Goal: Contribute content: Add original content to the website for others to see

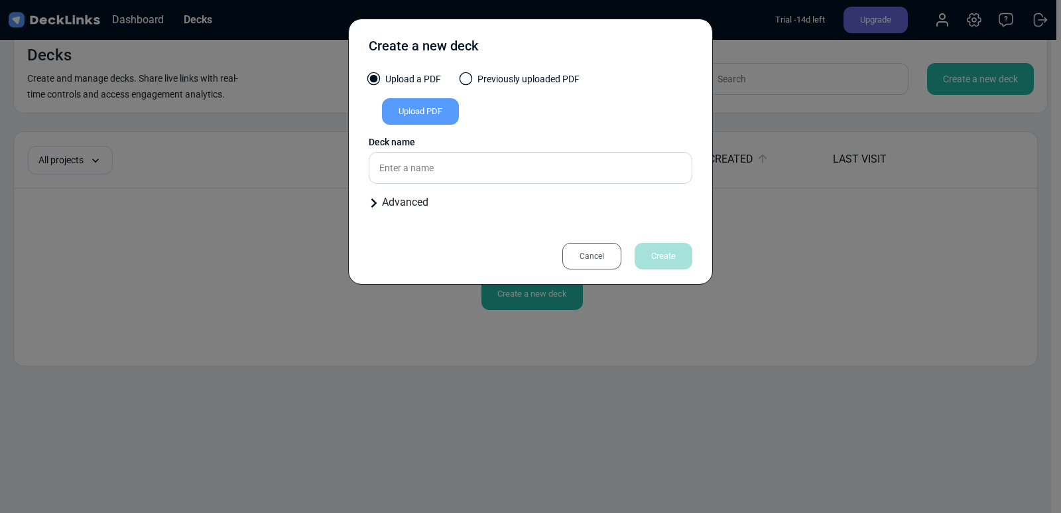
click at [426, 109] on div "Upload PDF" at bounding box center [420, 111] width 77 height 27
click at [0, 0] on input "Upload PDF" at bounding box center [0, 0] width 0 height 0
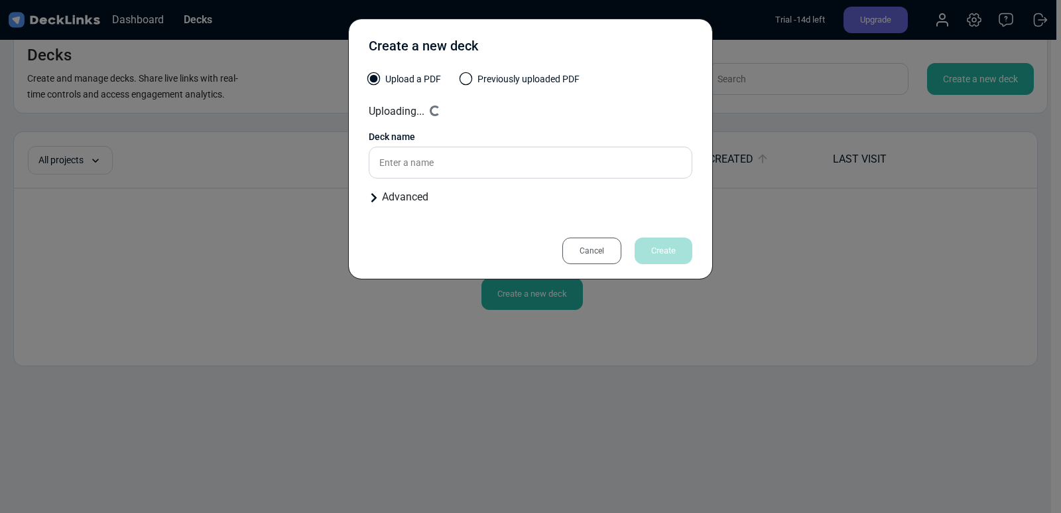
type input "Edited Trauma Training"
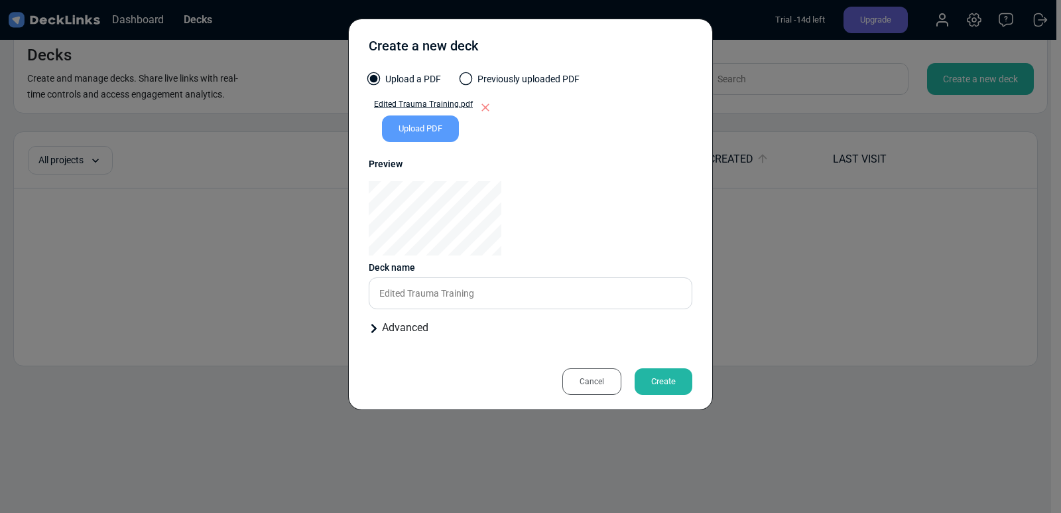
click at [676, 374] on div "Create" at bounding box center [664, 381] width 58 height 27
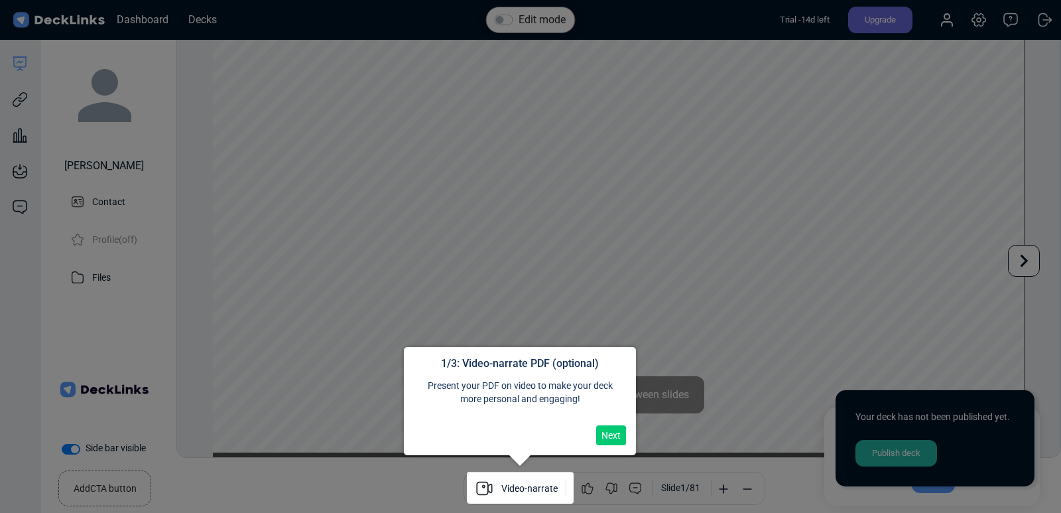
scroll to position [36, 0]
click at [613, 436] on button "Next" at bounding box center [611, 435] width 30 height 20
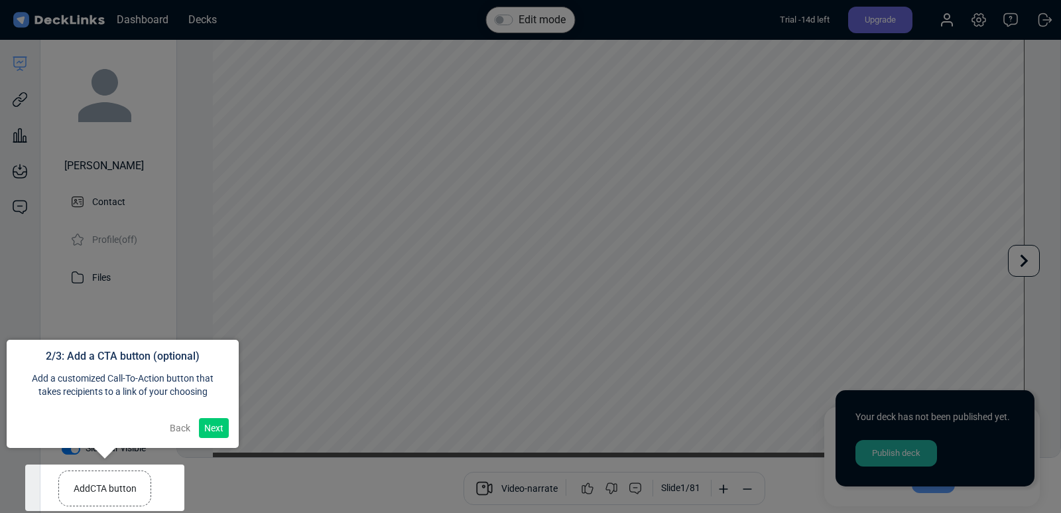
click at [212, 421] on button "Next" at bounding box center [214, 428] width 30 height 20
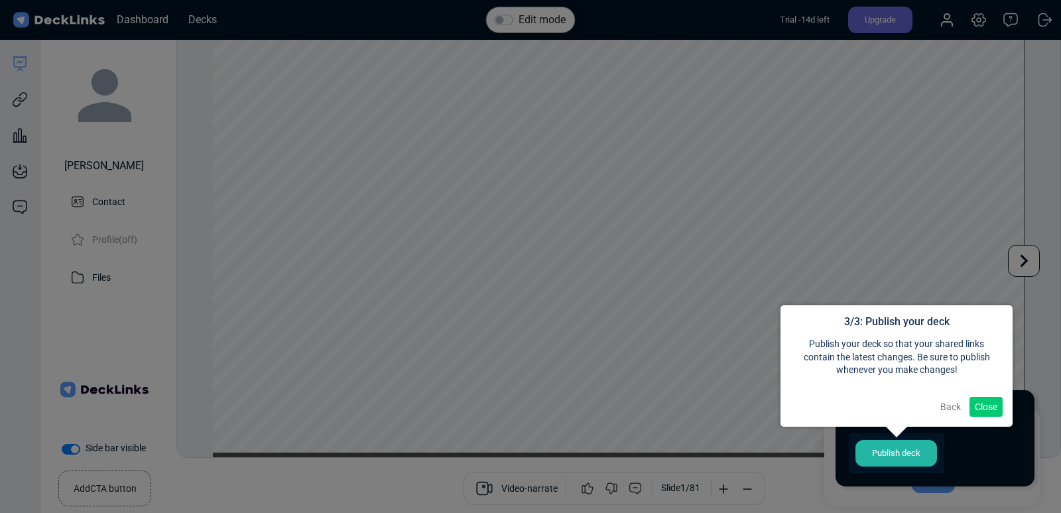
scroll to position [11, 0]
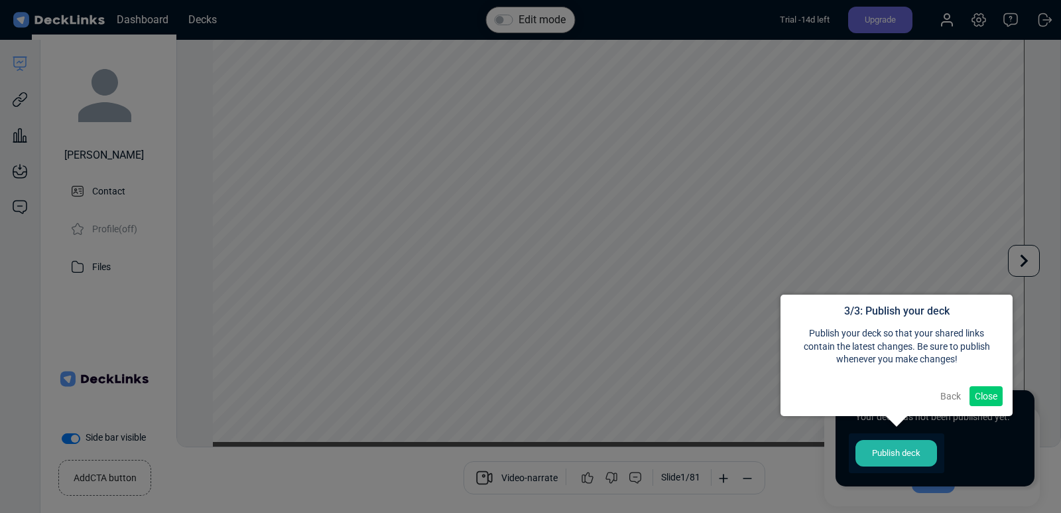
click at [989, 391] on button "Close" at bounding box center [986, 396] width 33 height 20
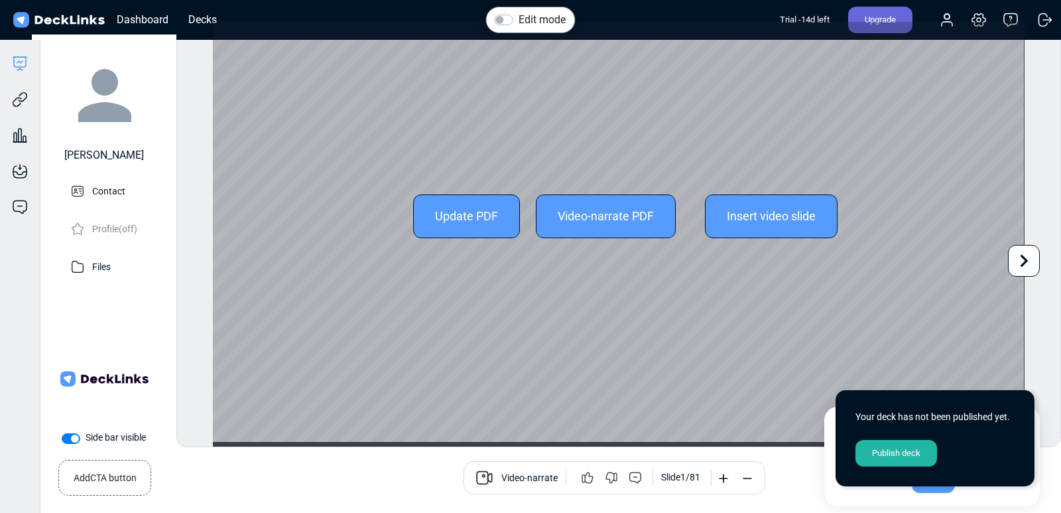
click at [1033, 255] on icon at bounding box center [1023, 260] width 25 height 25
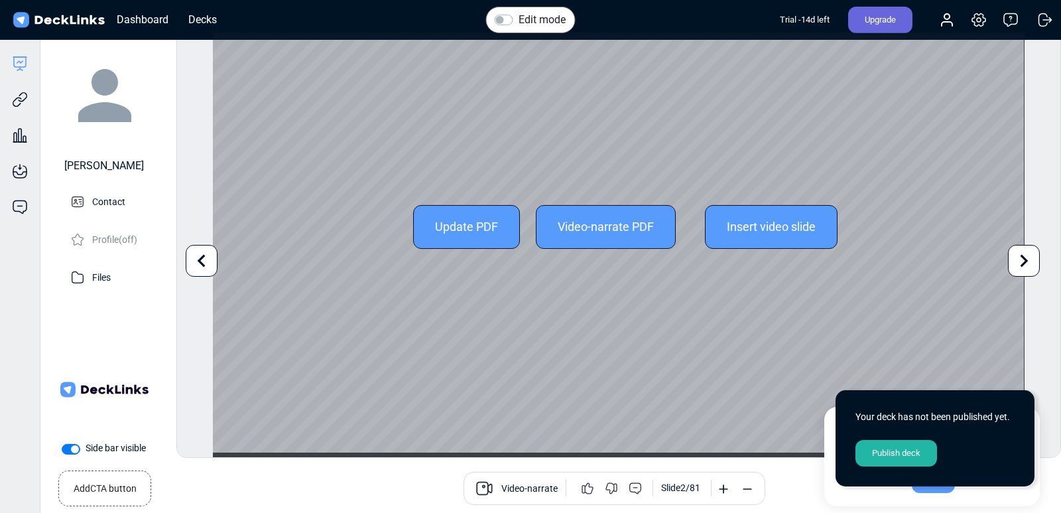
click at [205, 263] on icon at bounding box center [201, 260] width 25 height 25
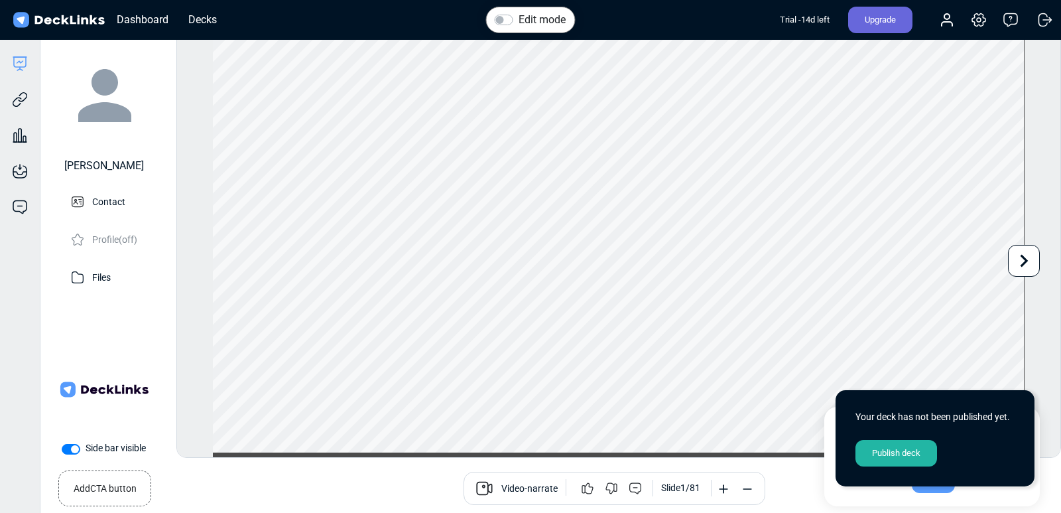
click at [519, 490] on span "Video-narrate" at bounding box center [529, 489] width 56 height 16
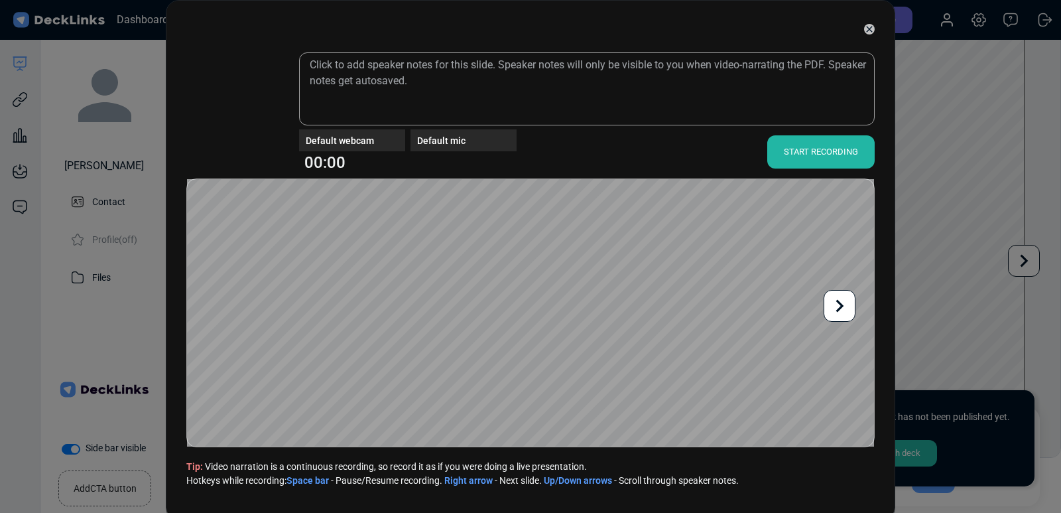
click at [812, 156] on div "START RECORDING" at bounding box center [820, 151] width 107 height 33
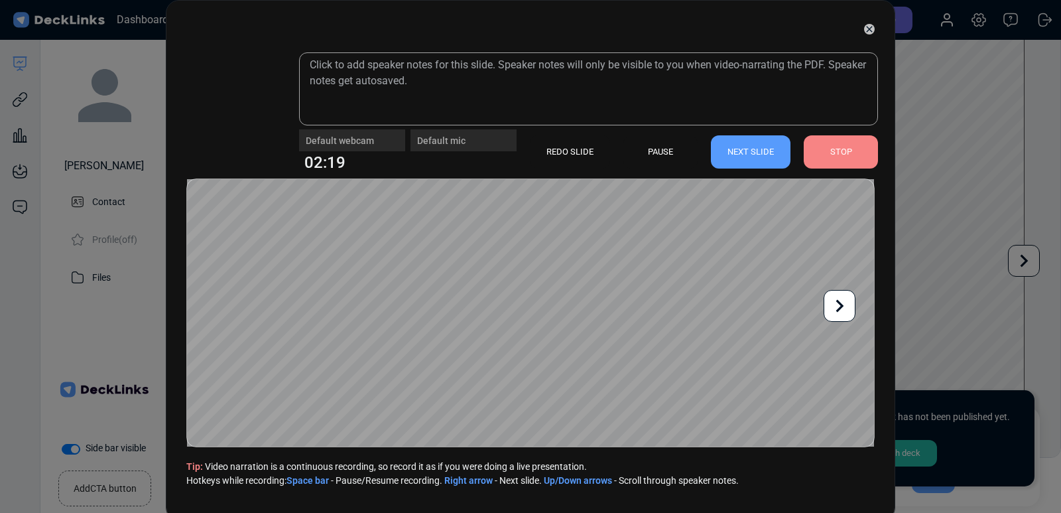
click at [724, 153] on div "NEXT SLIDE" at bounding box center [751, 151] width 80 height 33
click at [561, 145] on div "REDO SLIDE" at bounding box center [570, 151] width 80 height 33
click at [548, 152] on div "REDO SLIDE" at bounding box center [570, 151] width 80 height 33
click at [850, 145] on div "STOP" at bounding box center [841, 151] width 74 height 33
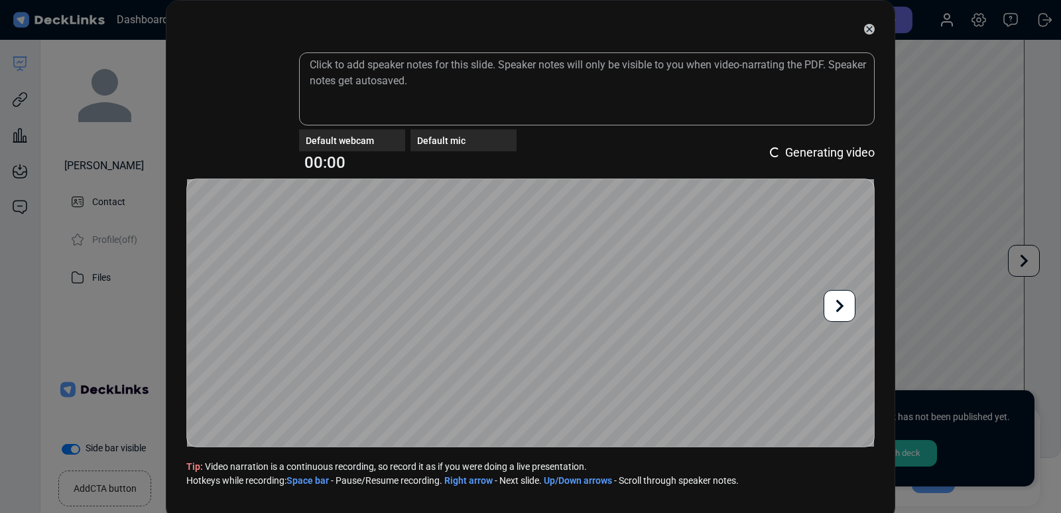
click at [864, 31] on icon at bounding box center [869, 29] width 11 height 11
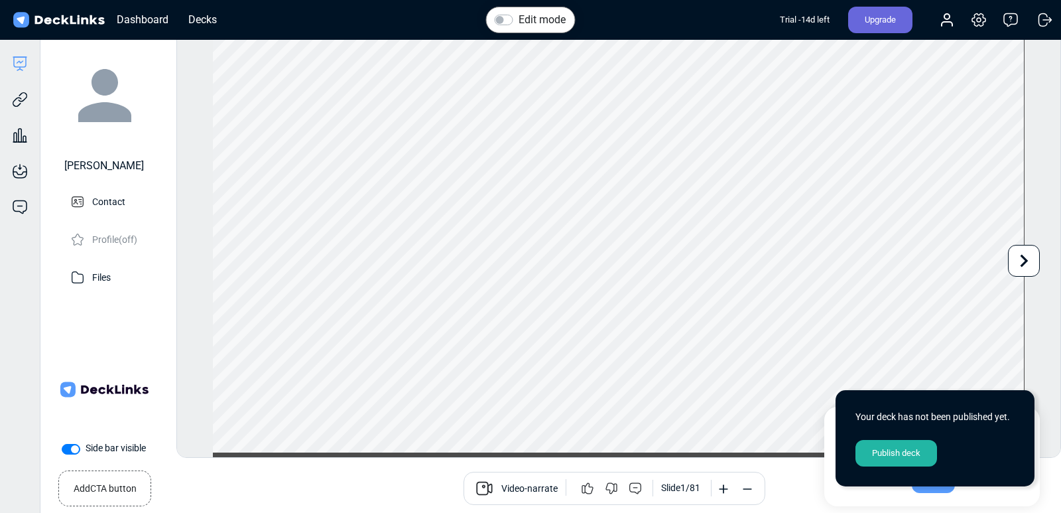
click at [511, 481] on span "Video-narrate" at bounding box center [529, 489] width 56 height 16
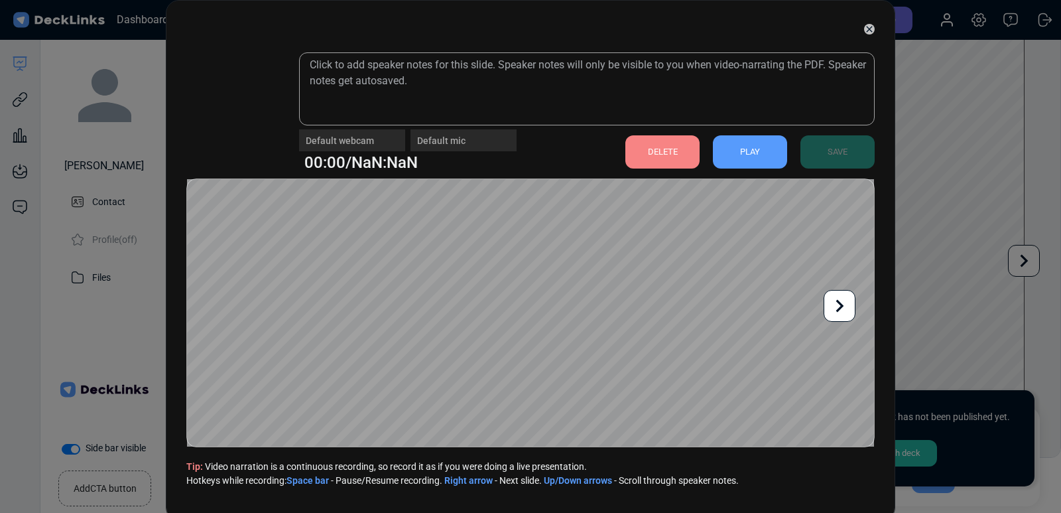
click at [651, 148] on div "DELETE" at bounding box center [662, 151] width 74 height 33
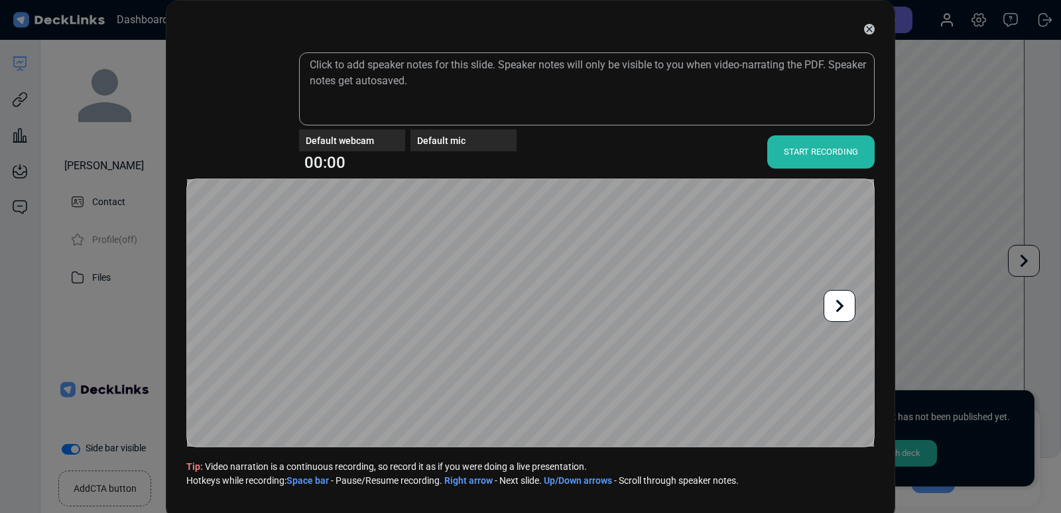
click at [814, 161] on div "Default webcam Default mic 00:00 START RECORDING Tip: Video narration is a cont…" at bounding box center [530, 276] width 688 height 448
click at [814, 161] on div "START RECORDING" at bounding box center [820, 151] width 107 height 33
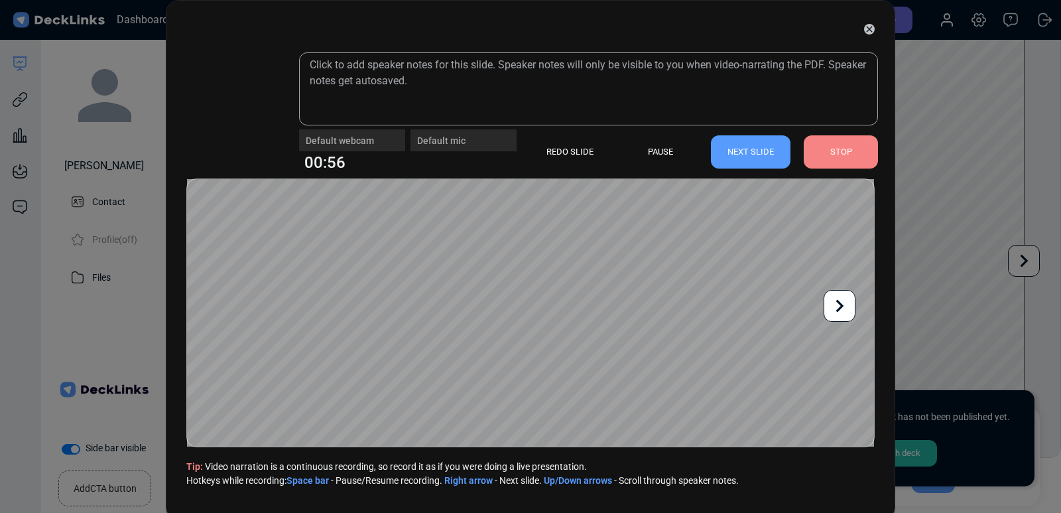
click at [767, 153] on div "NEXT SLIDE" at bounding box center [751, 151] width 80 height 33
click at [552, 155] on div "REDO SLIDE" at bounding box center [570, 151] width 80 height 33
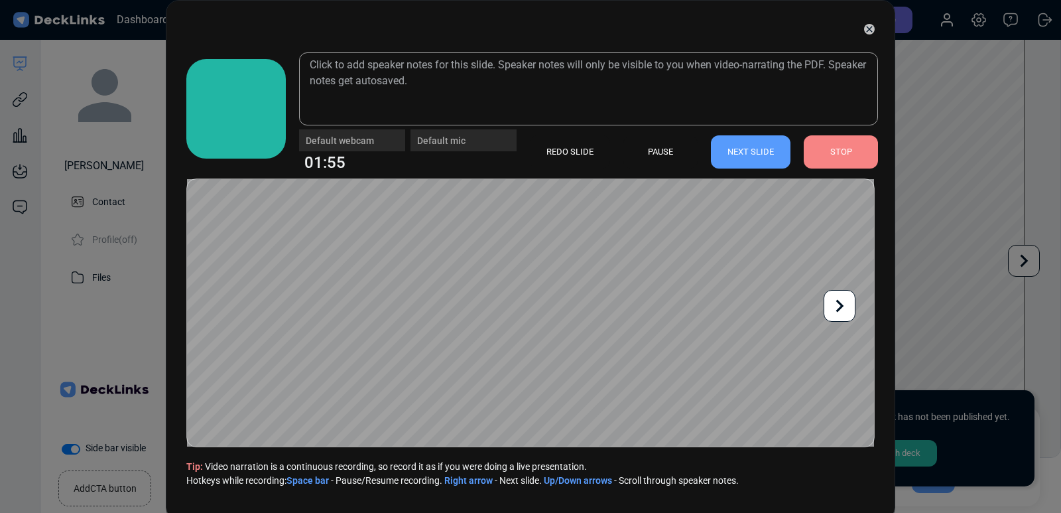
click at [762, 152] on div "NEXT SLIDE" at bounding box center [751, 151] width 80 height 33
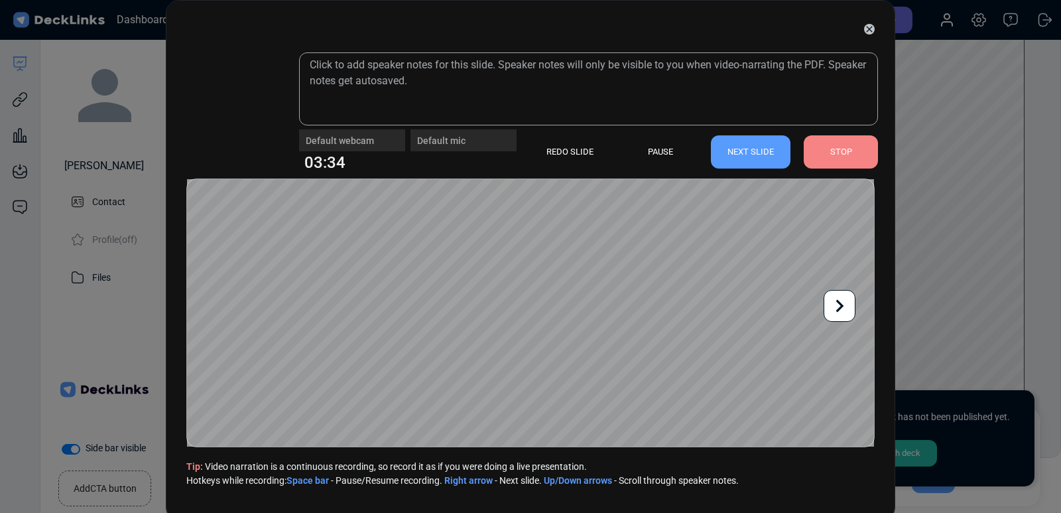
click at [762, 152] on div "NEXT SLIDE" at bounding box center [751, 151] width 80 height 33
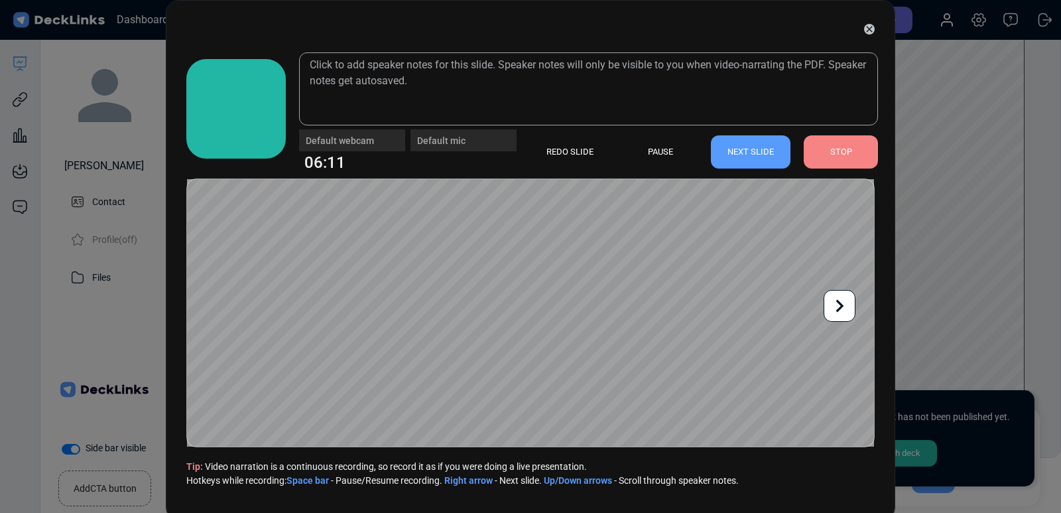
click at [762, 152] on div "NEXT SLIDE" at bounding box center [751, 151] width 80 height 33
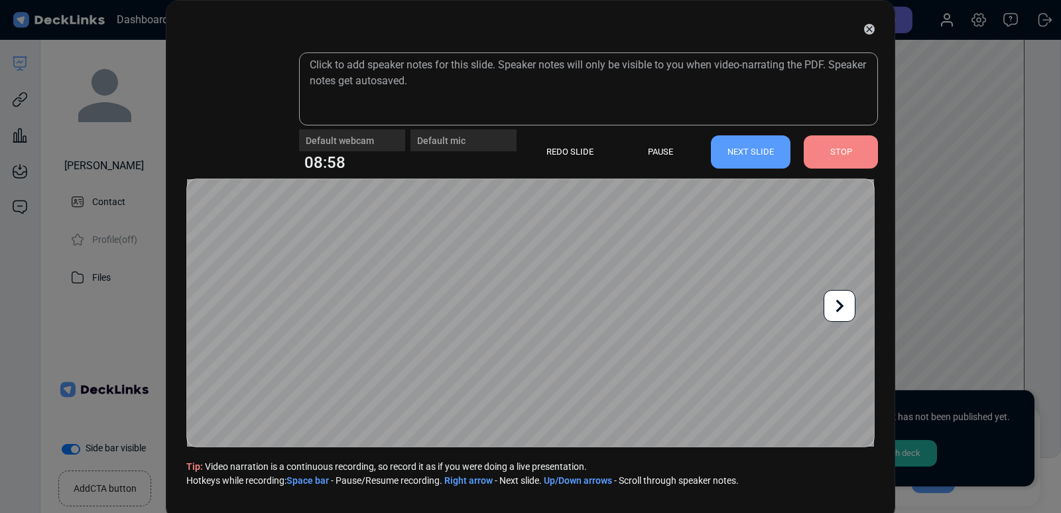
click at [762, 152] on div "NEXT SLIDE" at bounding box center [751, 151] width 80 height 33
click at [658, 149] on div "PAUSE" at bounding box center [660, 151] width 74 height 33
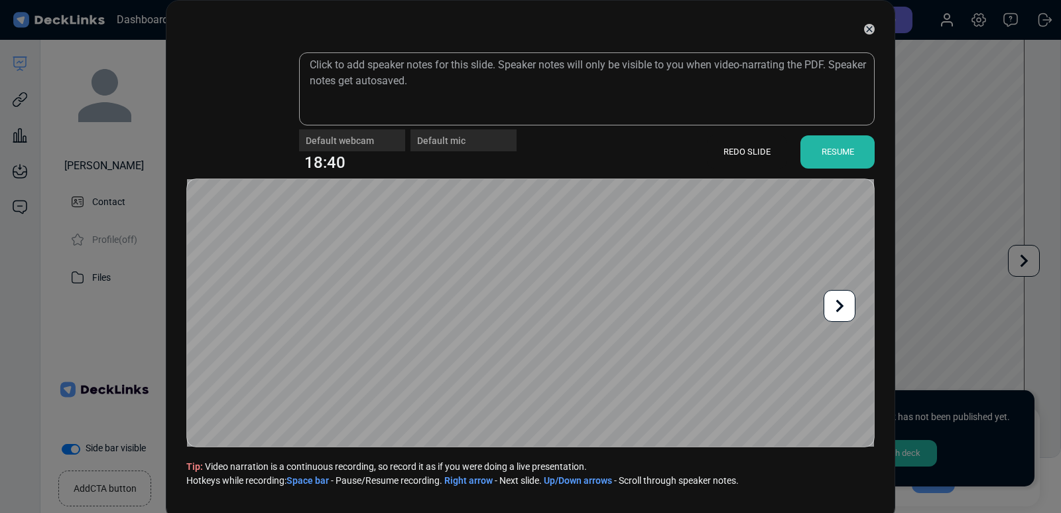
click at [755, 141] on div "REDO SLIDE" at bounding box center [747, 151] width 80 height 33
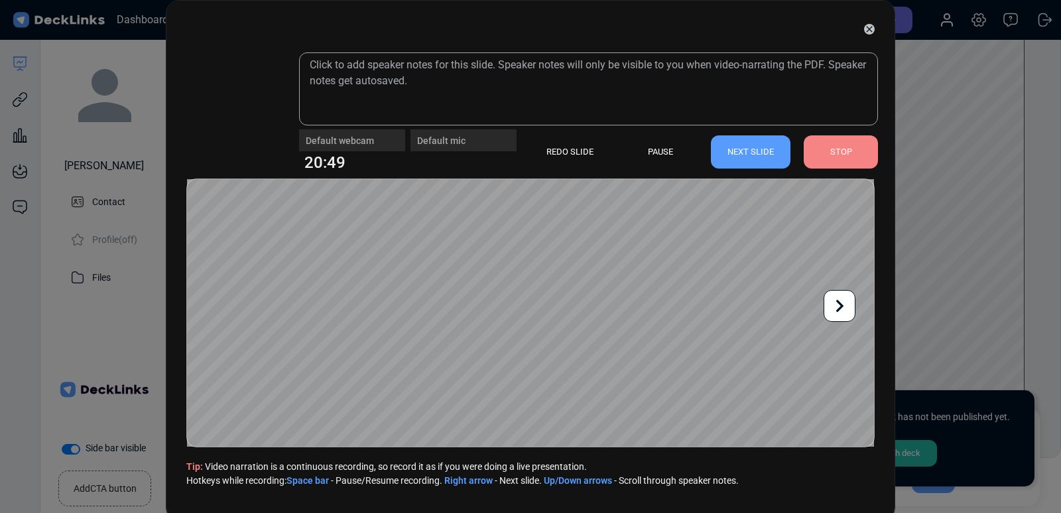
click at [755, 141] on div "NEXT SLIDE" at bounding box center [751, 151] width 80 height 33
click at [671, 146] on div "PAUSE" at bounding box center [660, 151] width 74 height 33
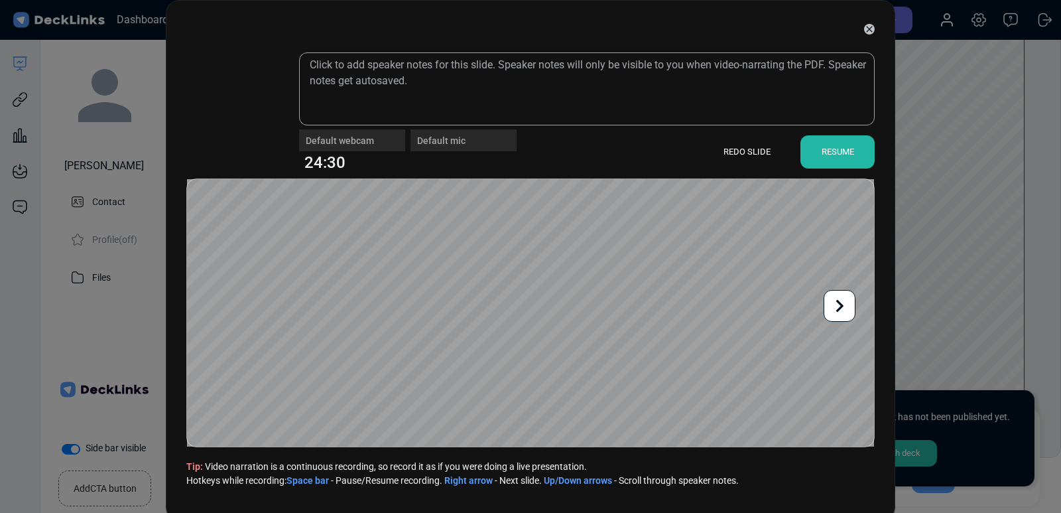
click at [736, 153] on div "REDO SLIDE" at bounding box center [747, 151] width 80 height 33
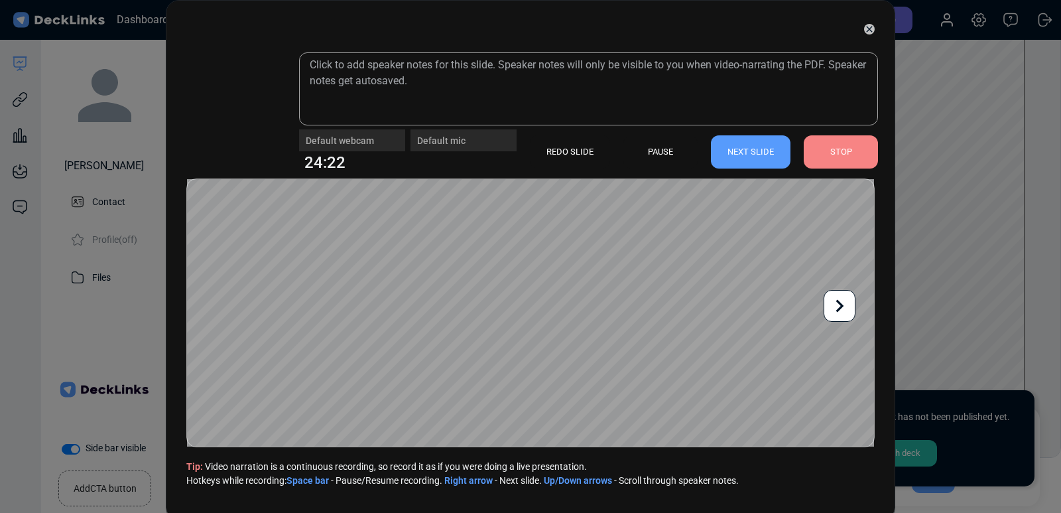
click at [736, 153] on div "NEXT SLIDE" at bounding box center [751, 151] width 80 height 33
click at [766, 156] on div "NEXT SLIDE" at bounding box center [751, 151] width 80 height 33
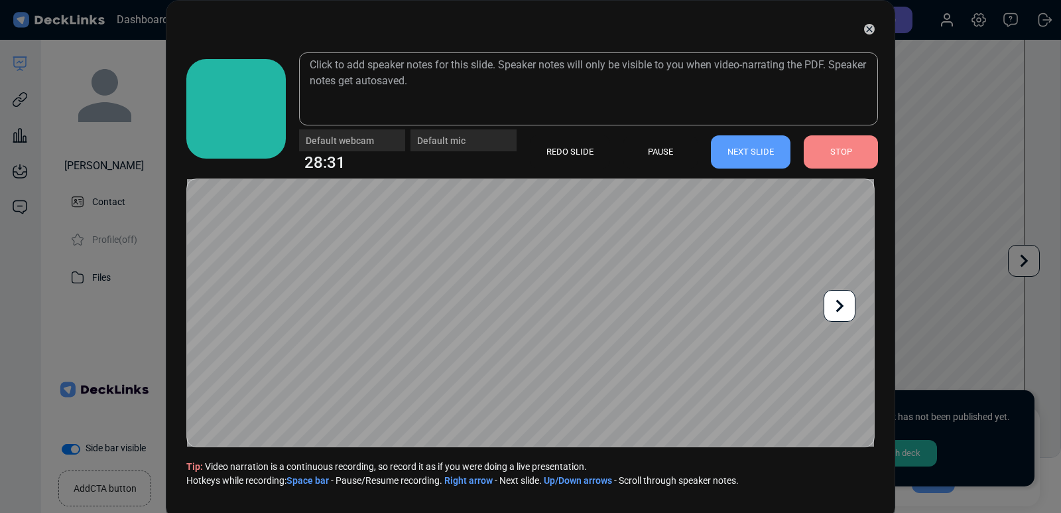
click at [737, 156] on div "NEXT SLIDE" at bounding box center [751, 151] width 80 height 33
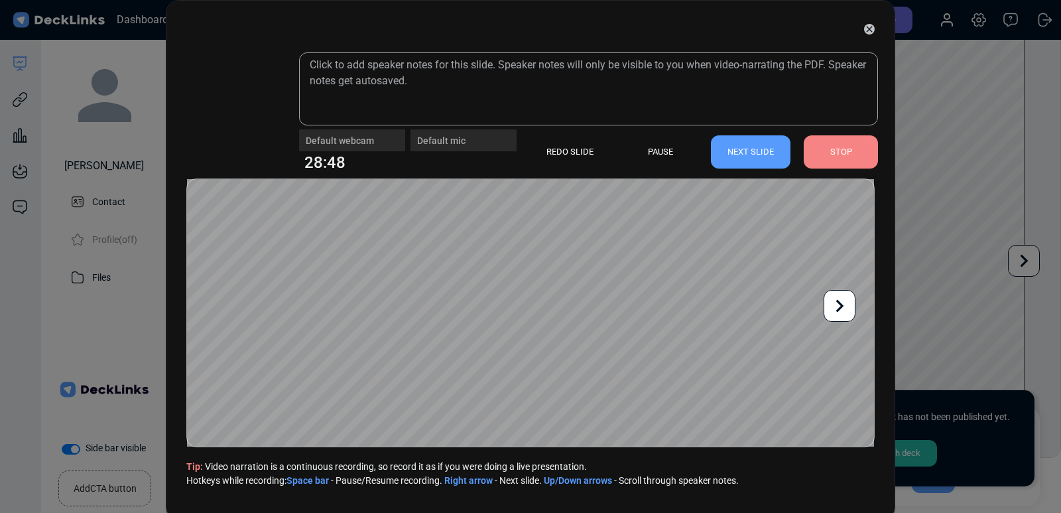
click at [737, 156] on div "NEXT SLIDE" at bounding box center [751, 151] width 80 height 33
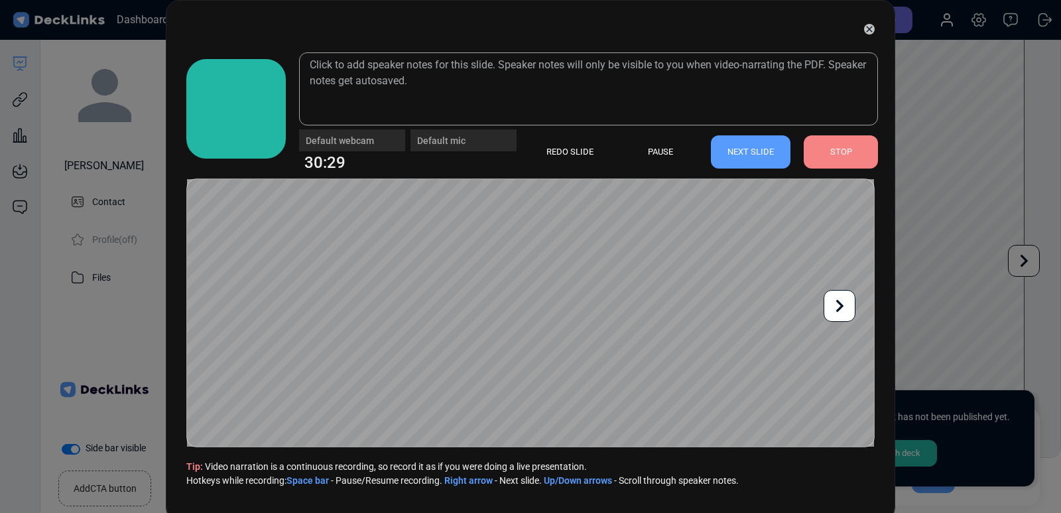
click at [735, 160] on div "NEXT SLIDE" at bounding box center [751, 151] width 80 height 33
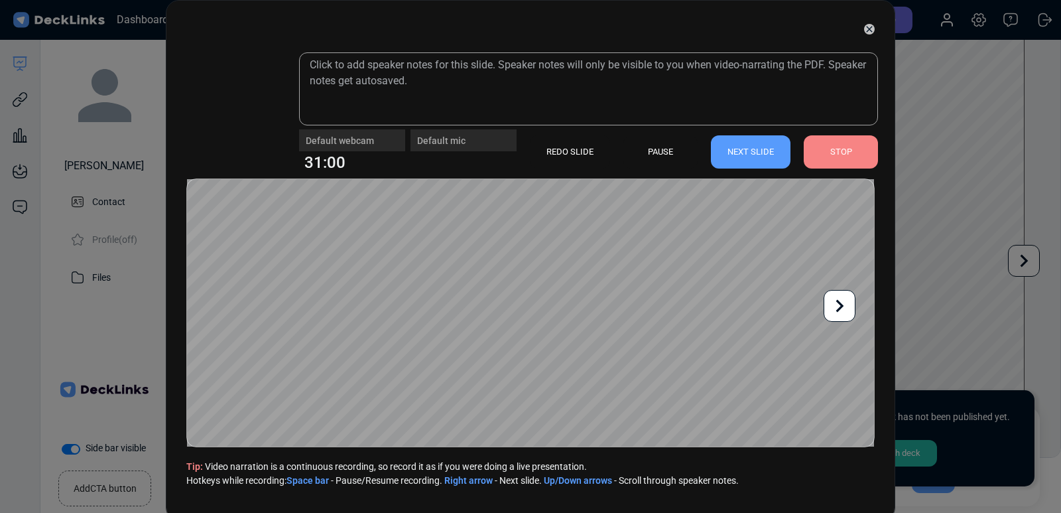
click at [735, 160] on div "NEXT SLIDE" at bounding box center [751, 151] width 80 height 33
click at [566, 159] on div "REDO SLIDE" at bounding box center [570, 151] width 80 height 33
click at [755, 149] on div "NEXT SLIDE" at bounding box center [751, 151] width 80 height 33
click at [574, 154] on div "REDO SLIDE" at bounding box center [570, 151] width 80 height 33
click at [573, 157] on div "REDO SLIDE" at bounding box center [570, 151] width 80 height 33
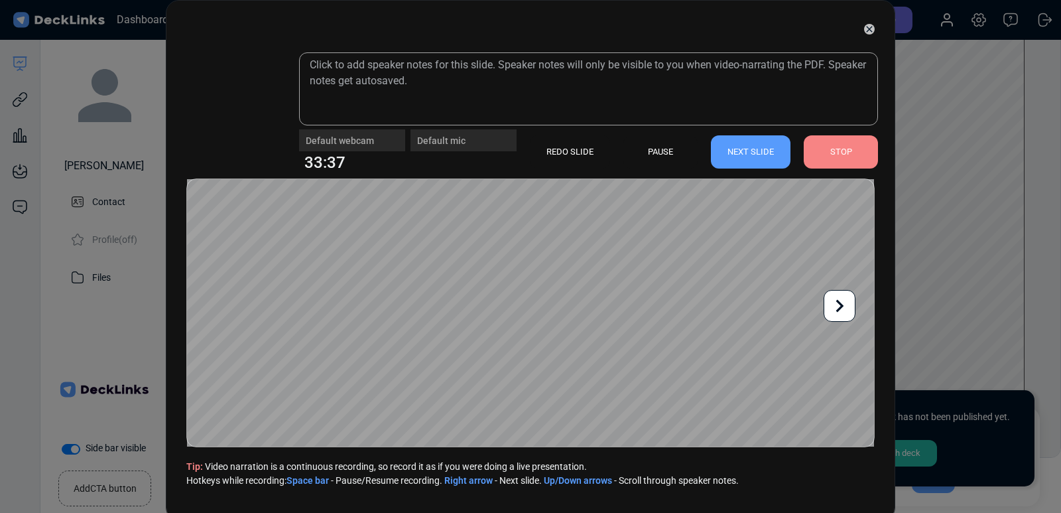
click at [745, 149] on div "NEXT SLIDE" at bounding box center [751, 151] width 80 height 33
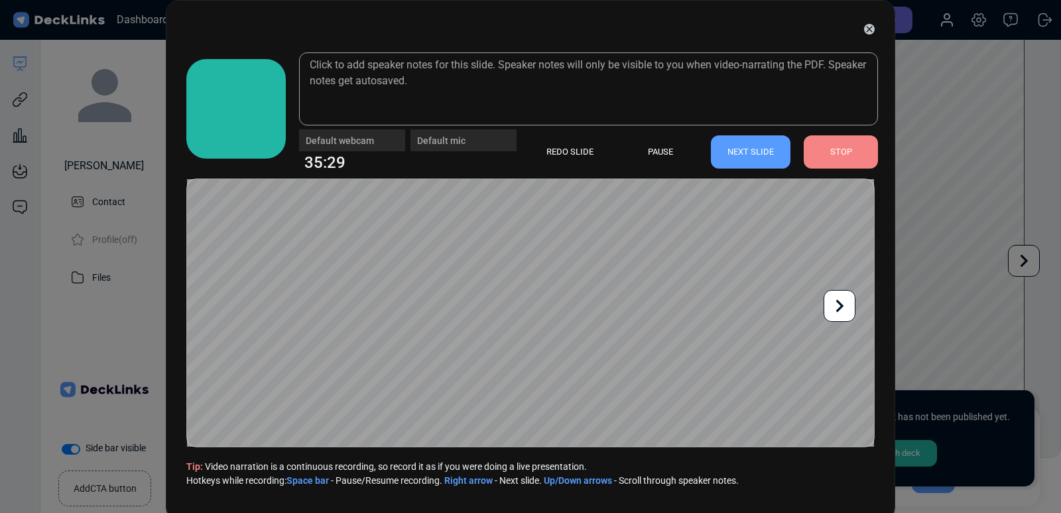
click at [745, 149] on div "NEXT SLIDE" at bounding box center [751, 151] width 80 height 33
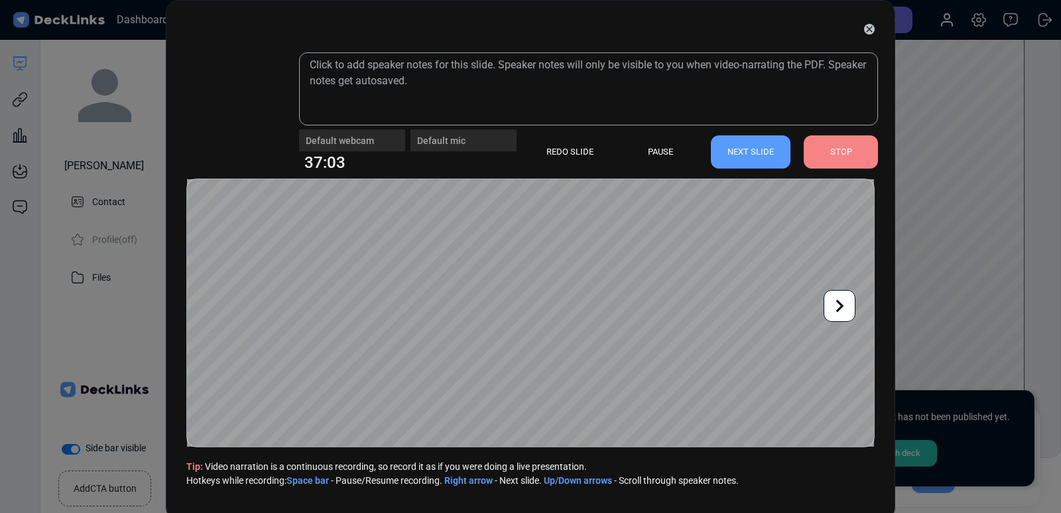
click at [572, 152] on div "REDO SLIDE" at bounding box center [570, 151] width 80 height 33
click at [730, 145] on div "NEXT SLIDE" at bounding box center [751, 151] width 80 height 33
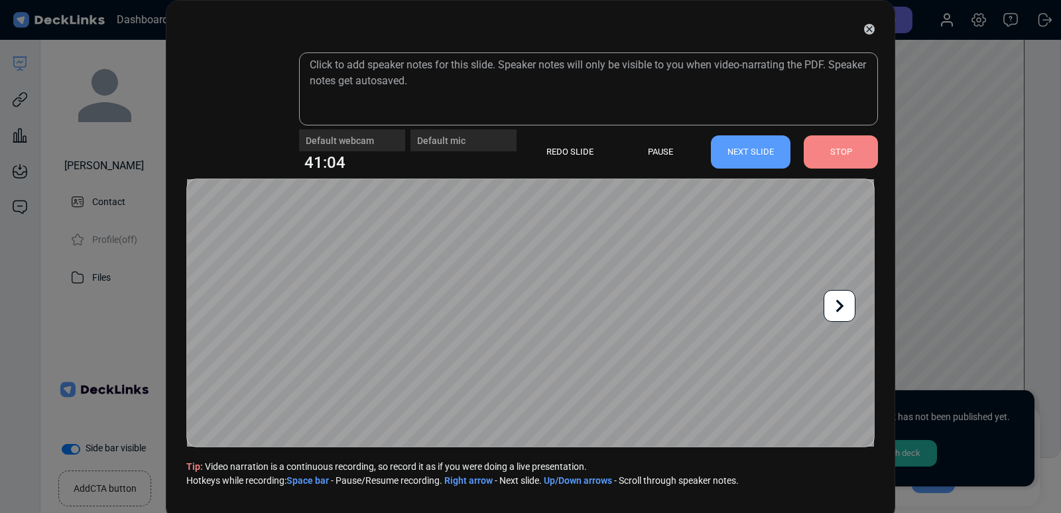
click at [730, 145] on div "NEXT SLIDE" at bounding box center [751, 151] width 80 height 33
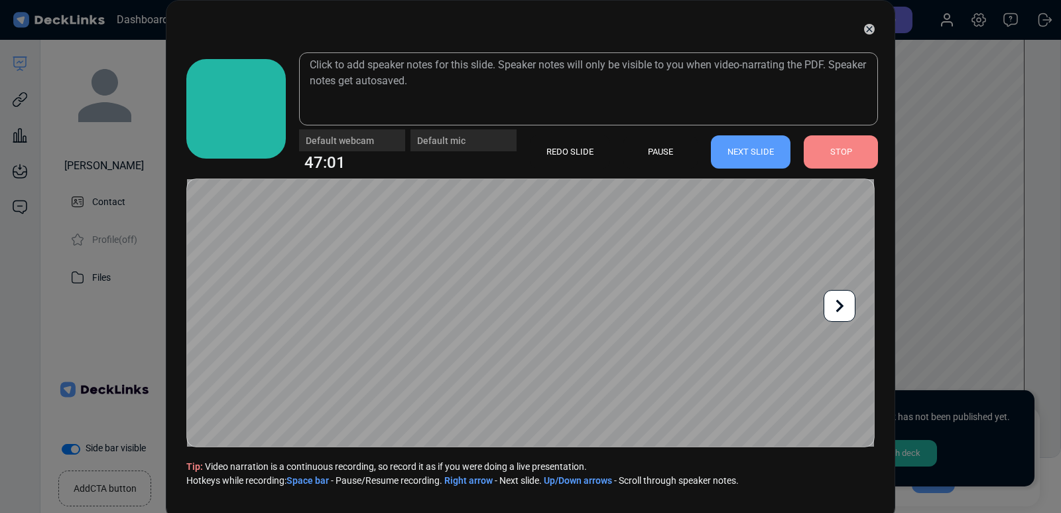
click at [730, 145] on div "NEXT SLIDE" at bounding box center [751, 151] width 80 height 33
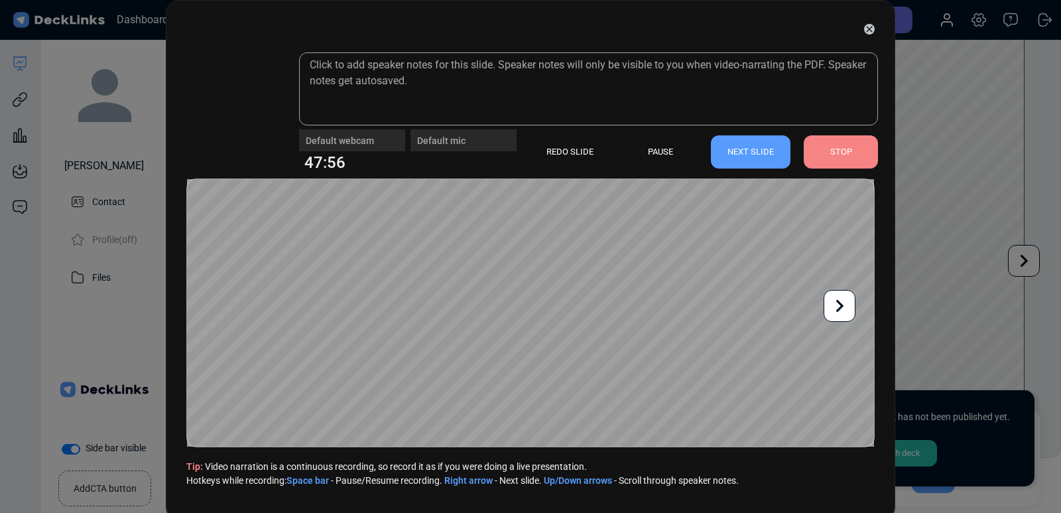
click at [571, 158] on div "REDO SLIDE" at bounding box center [570, 151] width 80 height 33
click at [650, 145] on div "PAUSE" at bounding box center [660, 151] width 74 height 33
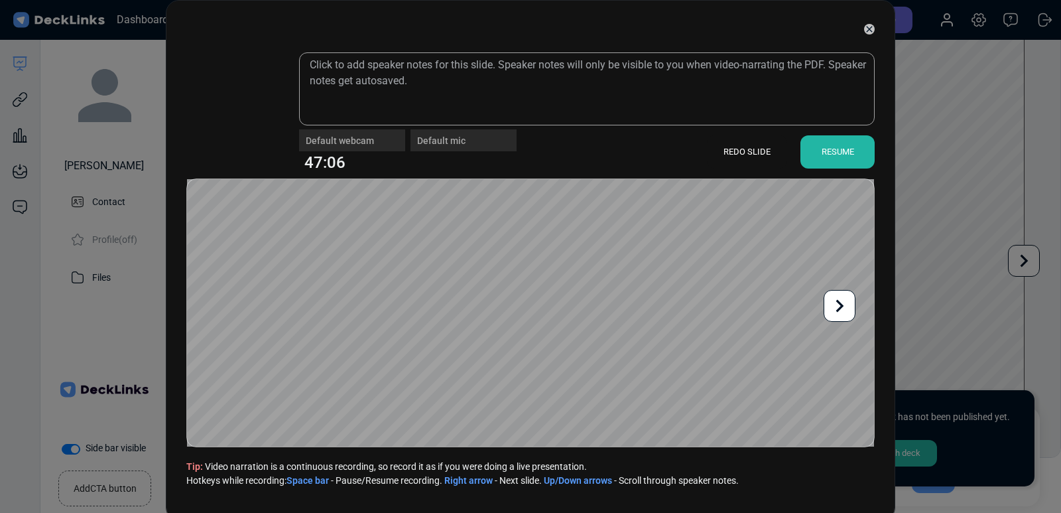
click at [756, 157] on div "REDO SLIDE" at bounding box center [747, 151] width 80 height 33
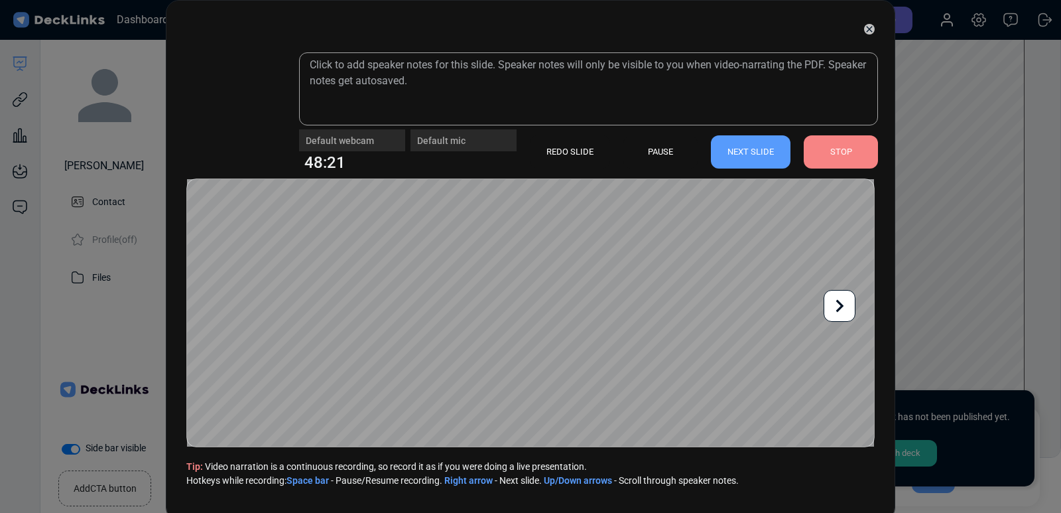
click at [756, 157] on div "NEXT SLIDE" at bounding box center [751, 151] width 80 height 33
click at [640, 151] on div "PAUSE" at bounding box center [660, 151] width 74 height 33
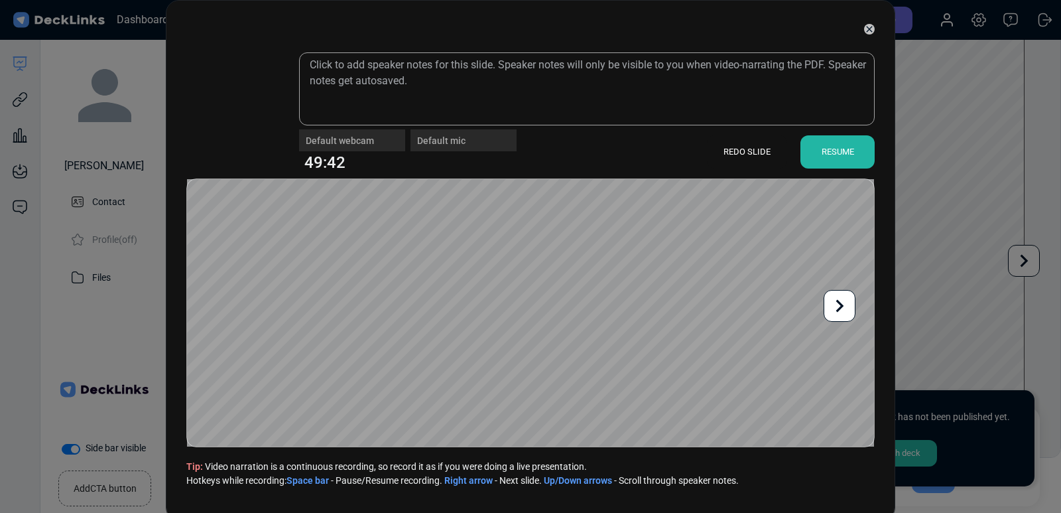
click at [725, 150] on div "REDO SLIDE" at bounding box center [747, 151] width 80 height 33
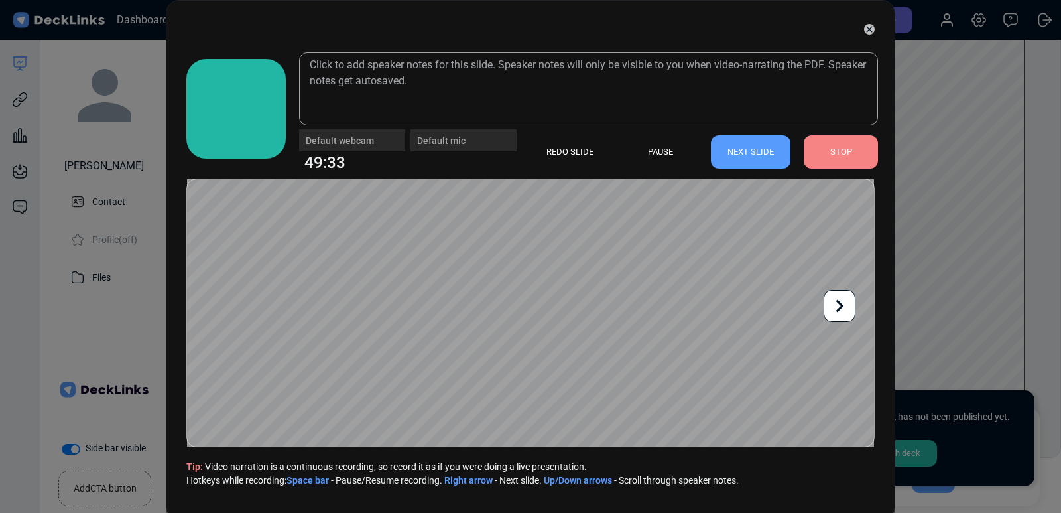
click at [841, 305] on icon at bounding box center [840, 305] width 8 height 13
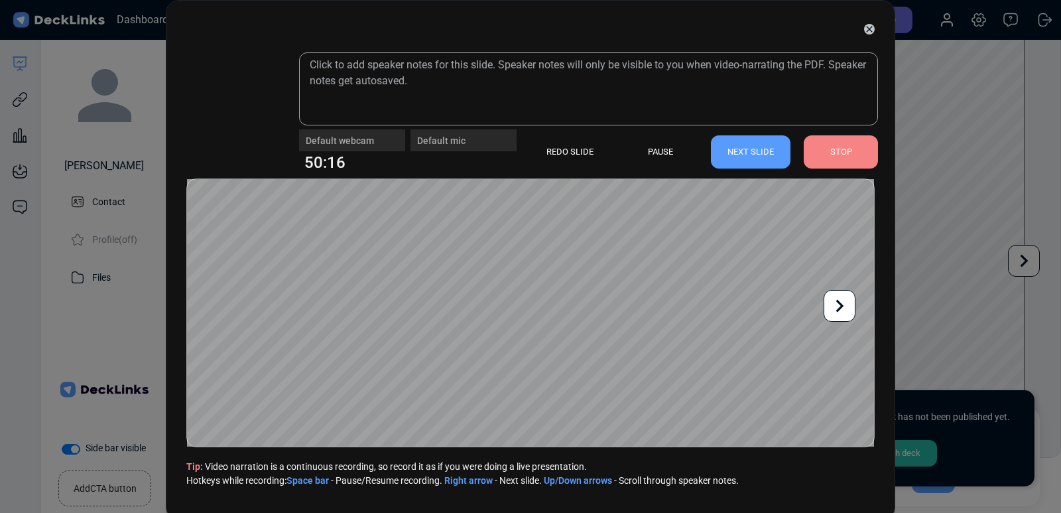
click at [841, 305] on icon at bounding box center [840, 305] width 8 height 13
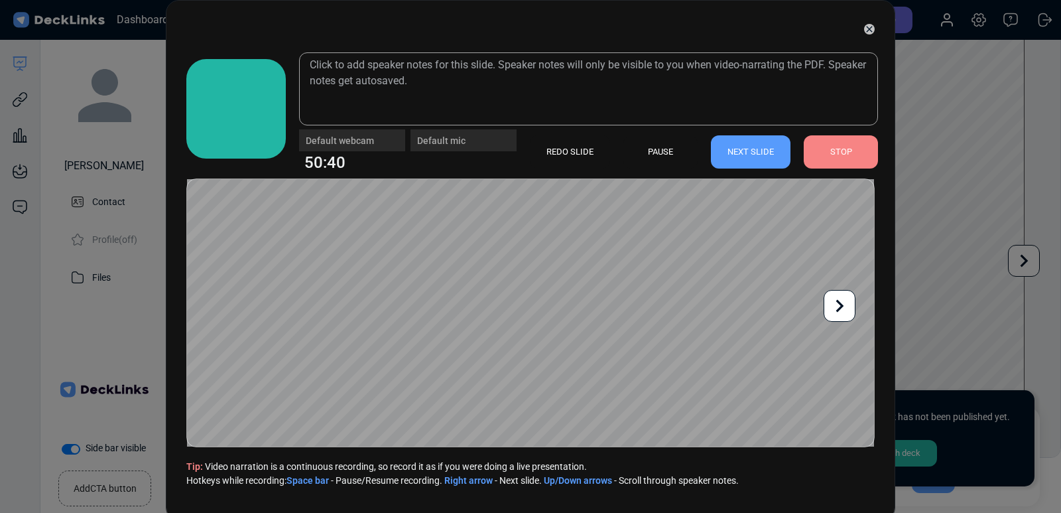
click at [841, 305] on icon at bounding box center [840, 305] width 8 height 13
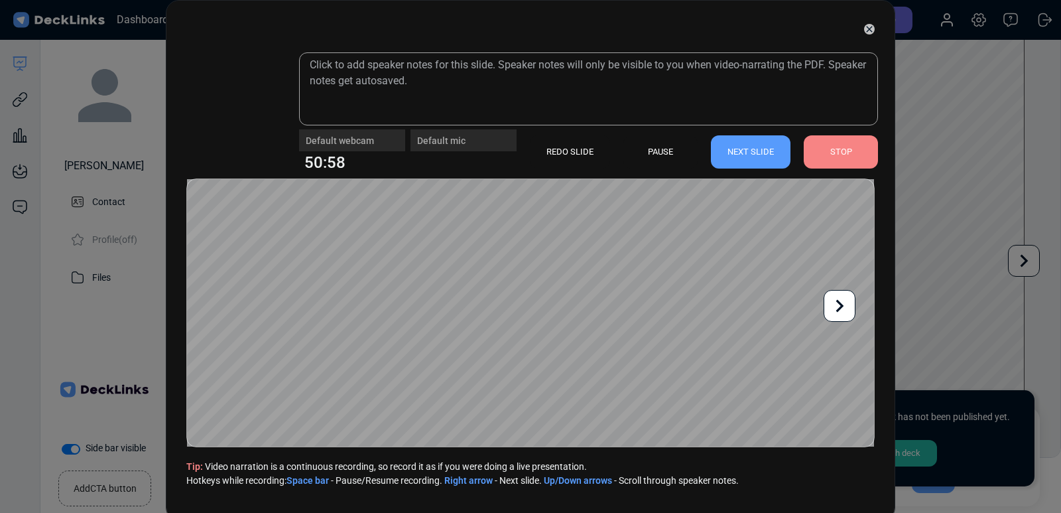
click at [841, 305] on icon at bounding box center [840, 305] width 8 height 13
click at [580, 153] on div "REDO SLIDE" at bounding box center [570, 151] width 80 height 33
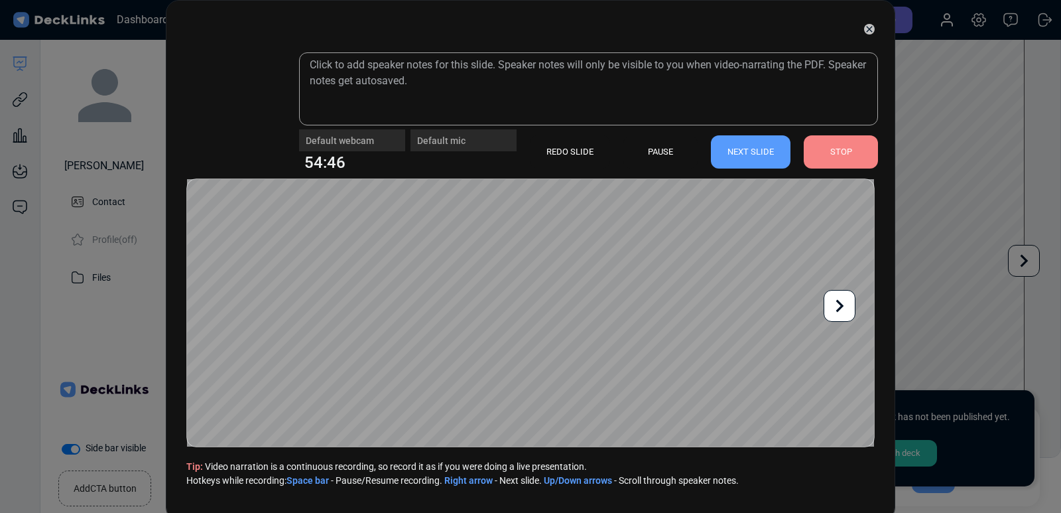
click at [668, 153] on div "PAUSE" at bounding box center [660, 151] width 74 height 33
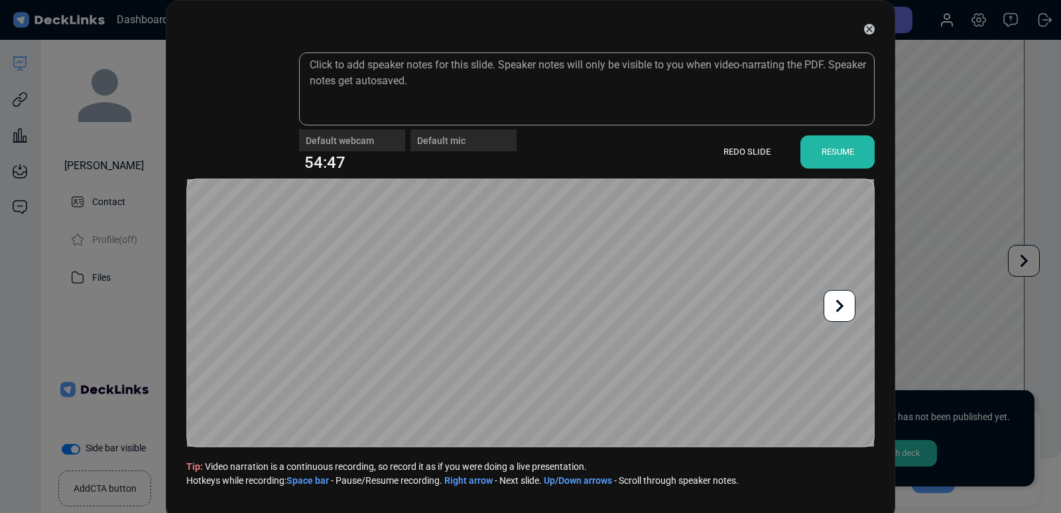
click at [745, 153] on div "REDO SLIDE" at bounding box center [747, 151] width 80 height 33
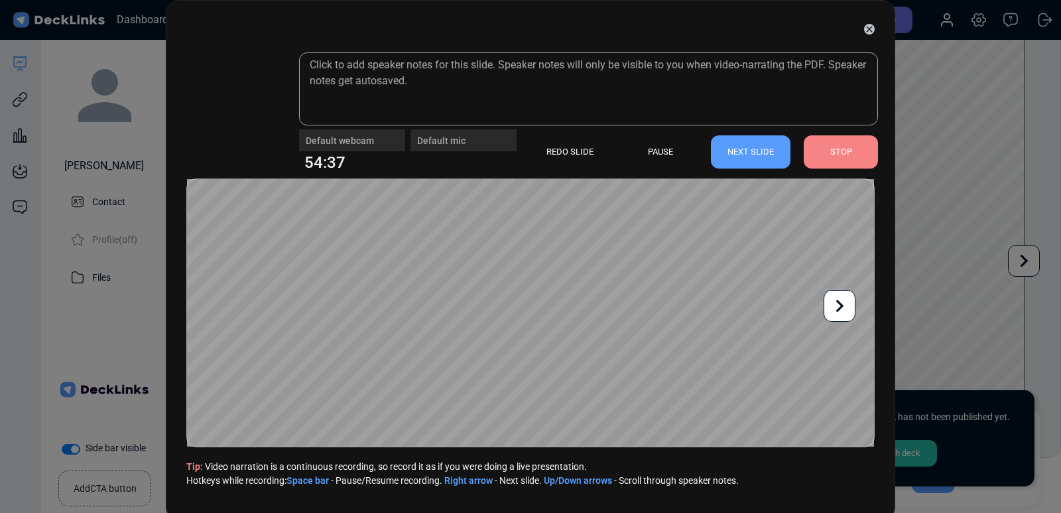
click at [745, 153] on div "NEXT SLIDE" at bounding box center [751, 151] width 80 height 33
click at [657, 153] on div "PAUSE" at bounding box center [660, 151] width 74 height 33
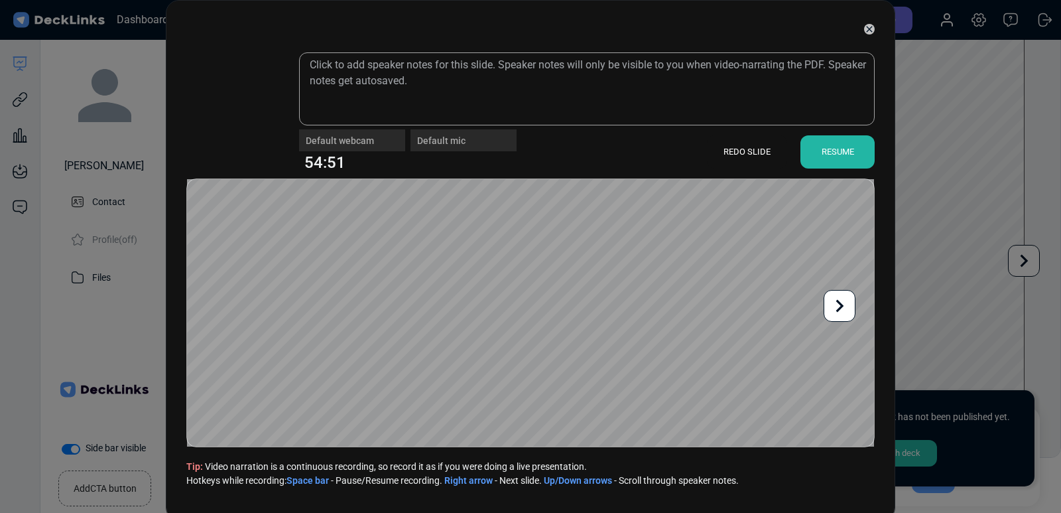
click at [741, 156] on div "REDO SLIDE" at bounding box center [747, 151] width 80 height 33
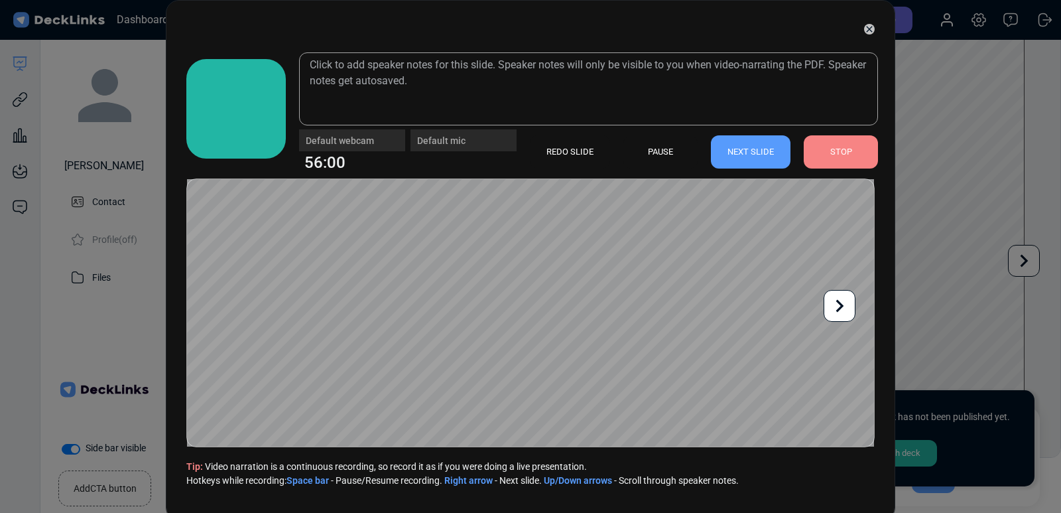
click at [741, 156] on div "NEXT SLIDE" at bounding box center [751, 151] width 80 height 33
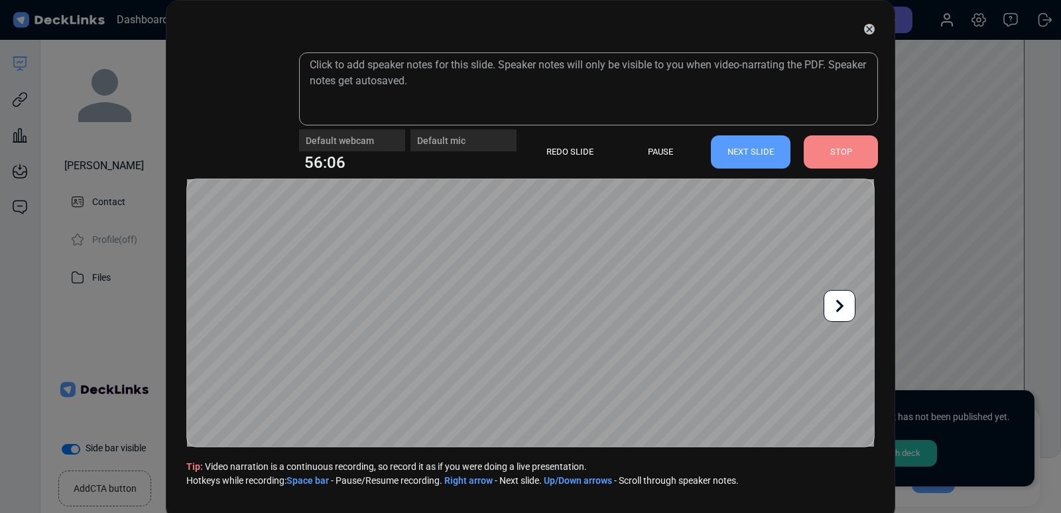
click at [741, 156] on div "NEXT SLIDE" at bounding box center [751, 151] width 80 height 33
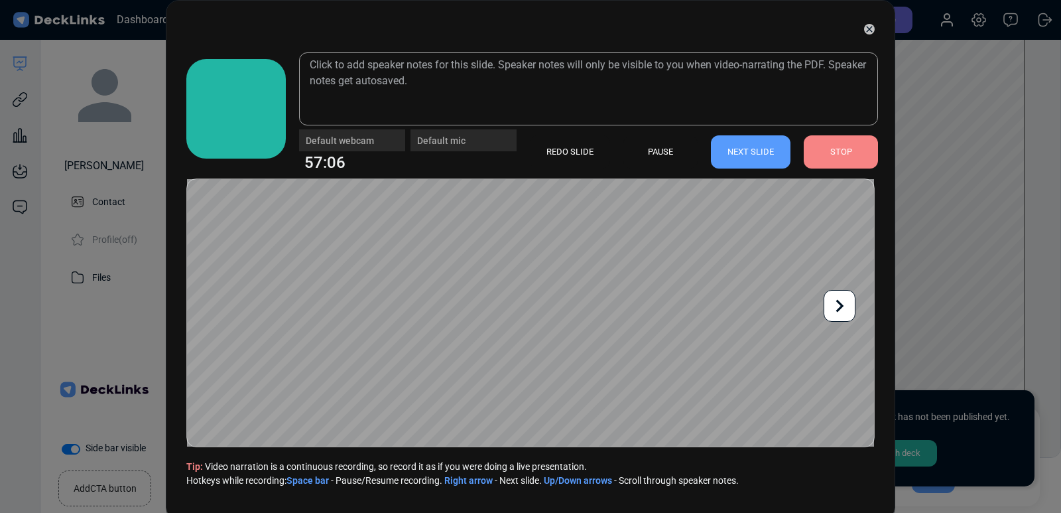
click at [741, 156] on div "NEXT SLIDE" at bounding box center [751, 151] width 80 height 33
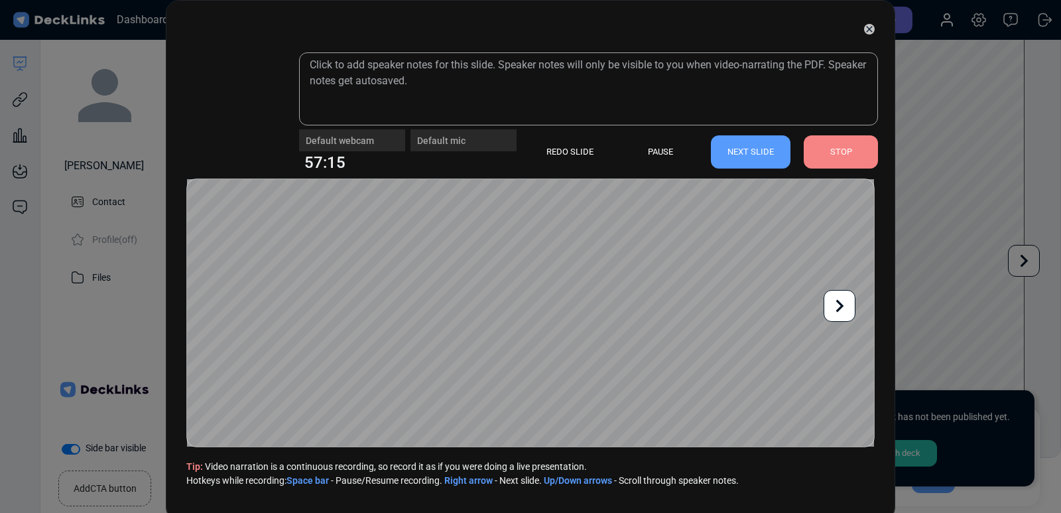
click at [566, 148] on div "REDO SLIDE" at bounding box center [570, 151] width 80 height 33
click at [836, 309] on icon at bounding box center [839, 305] width 25 height 25
click at [847, 315] on icon at bounding box center [839, 305] width 25 height 25
click at [568, 160] on div "REDO SLIDE" at bounding box center [570, 151] width 80 height 33
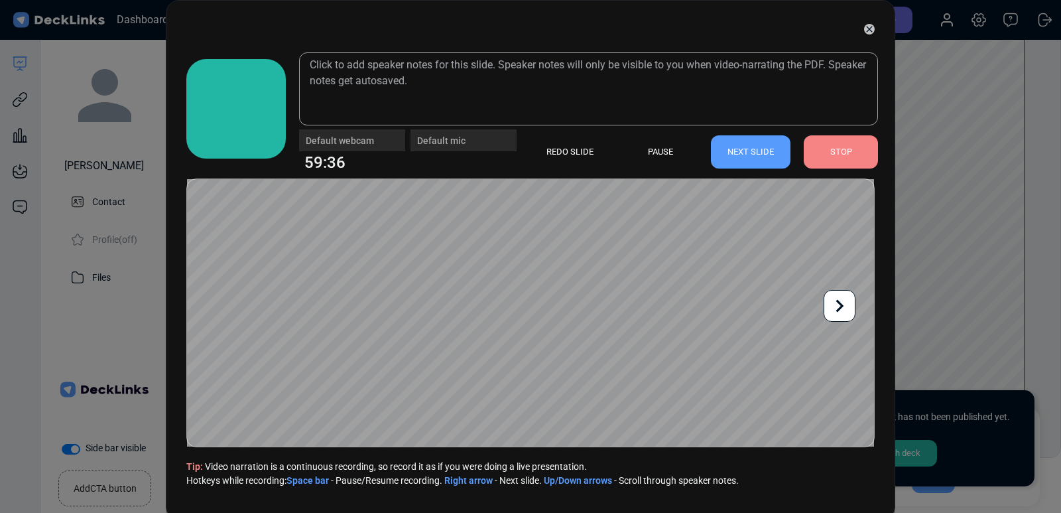
click at [755, 153] on div "NEXT SLIDE" at bounding box center [751, 151] width 80 height 33
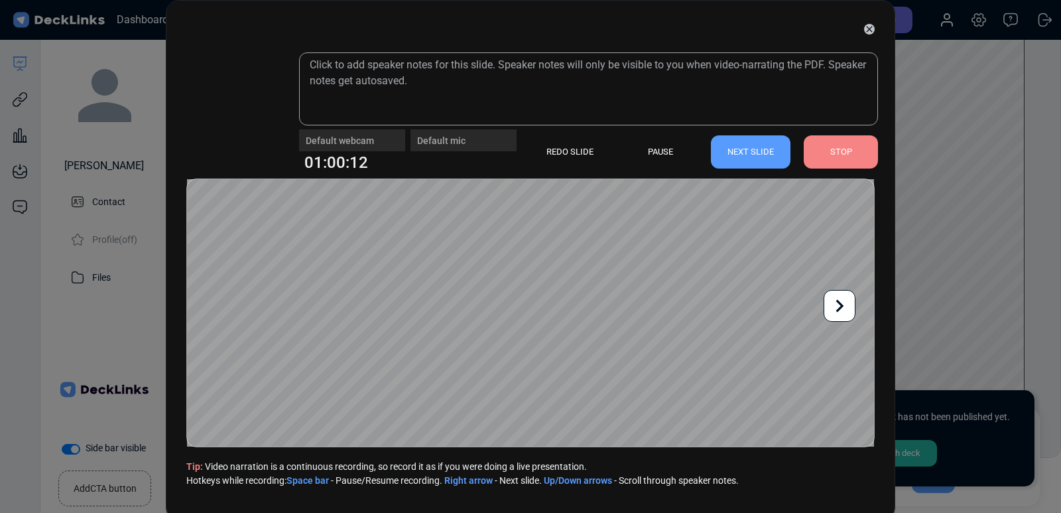
click at [755, 153] on div "NEXT SLIDE" at bounding box center [751, 151] width 80 height 33
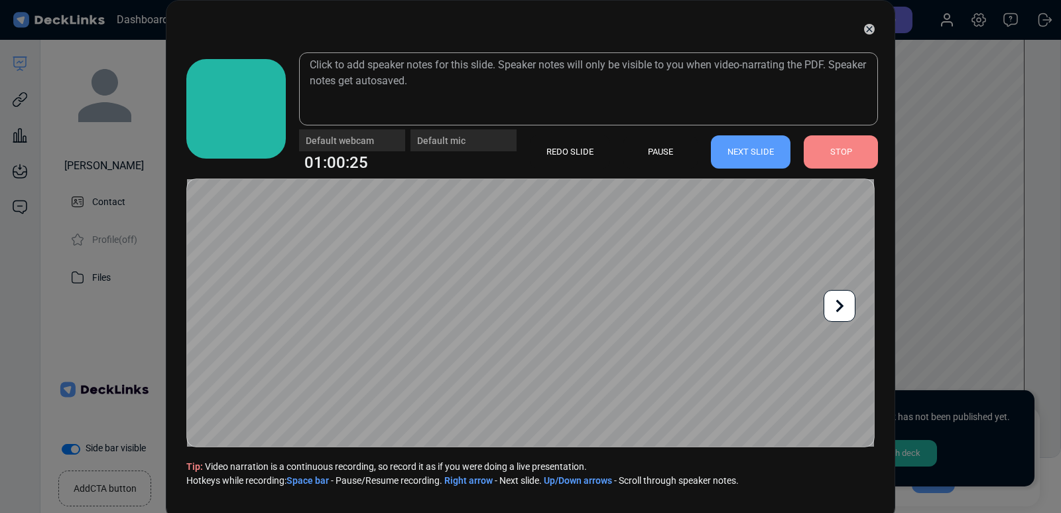
click at [755, 153] on div "NEXT SLIDE" at bounding box center [751, 151] width 80 height 33
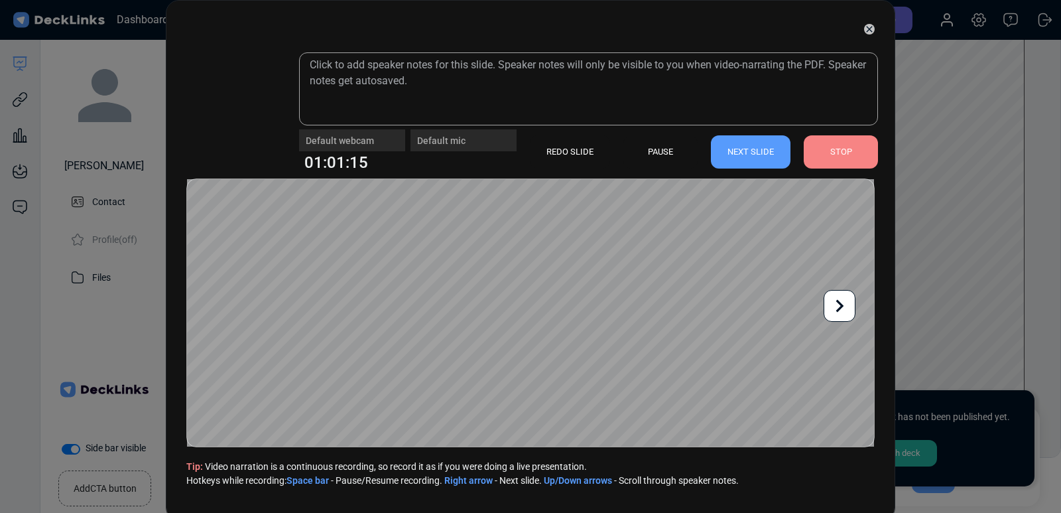
click at [755, 153] on div "NEXT SLIDE" at bounding box center [751, 151] width 80 height 33
click at [739, 141] on div "NEXT SLIDE" at bounding box center [751, 151] width 80 height 33
click at [842, 160] on div "STOP" at bounding box center [841, 151] width 74 height 33
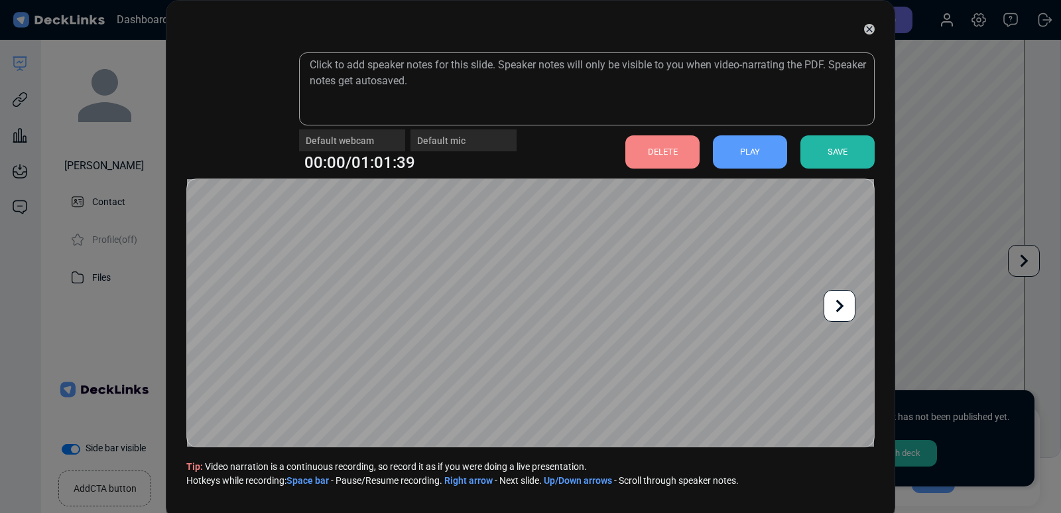
click at [838, 143] on div "SAVE" at bounding box center [837, 151] width 74 height 33
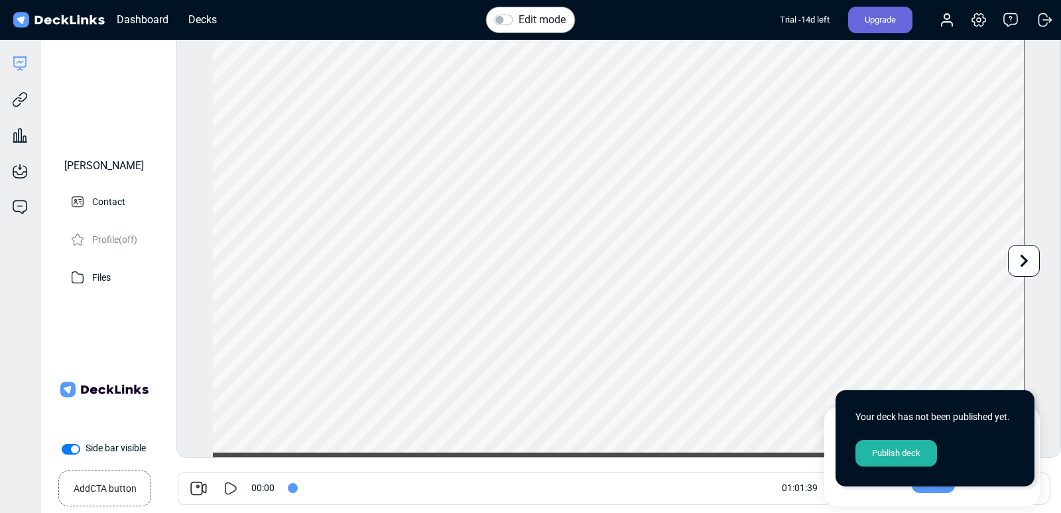
click at [225, 485] on icon at bounding box center [231, 487] width 12 height 13
click at [230, 485] on icon at bounding box center [227, 487] width 6 height 13
click at [230, 485] on icon at bounding box center [231, 488] width 16 height 16
type input "2"
click at [21, 66] on icon at bounding box center [20, 64] width 16 height 16
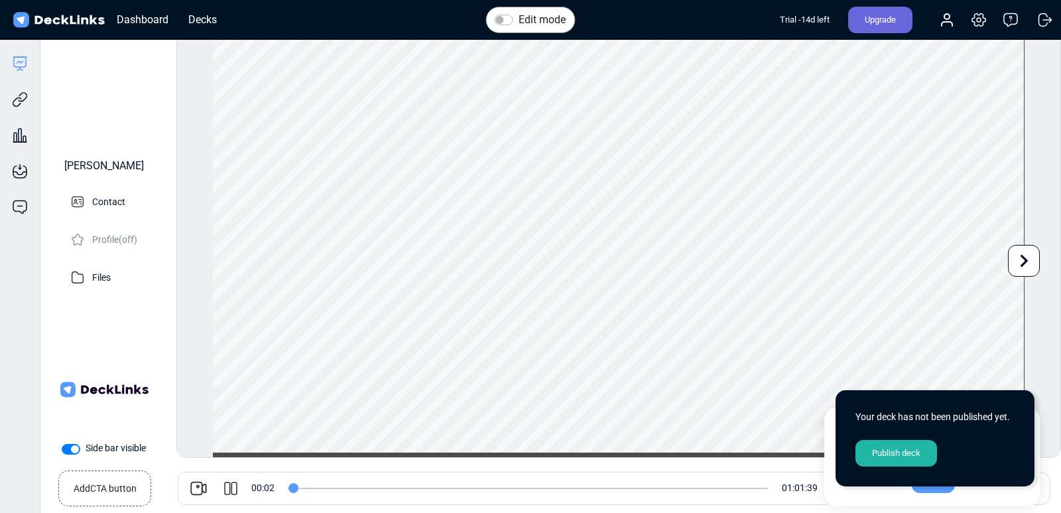
click at [891, 445] on div "Publish deck" at bounding box center [896, 453] width 82 height 27
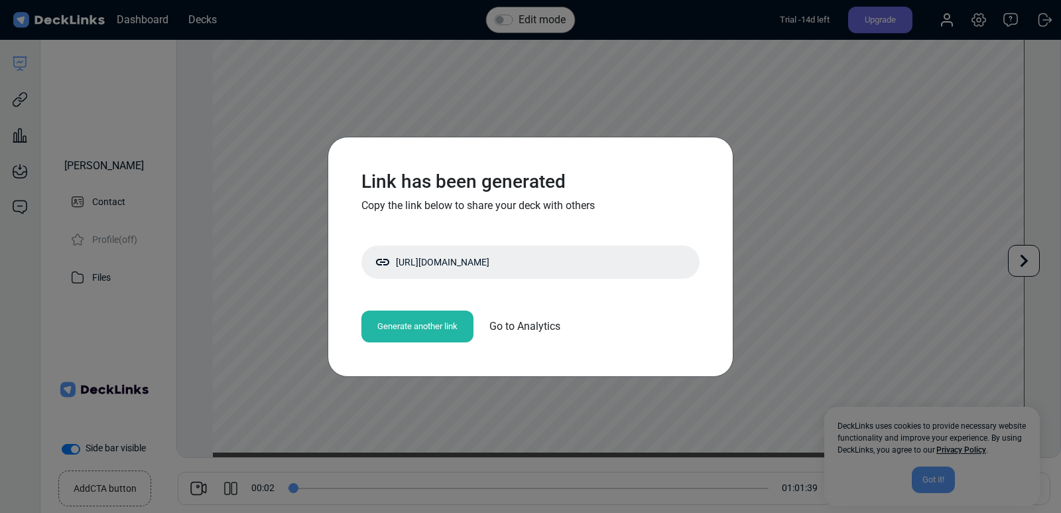
click at [1017, 182] on div "Link has been generated Copy the link below to share your deck with others [URL…" at bounding box center [530, 256] width 1061 height 513
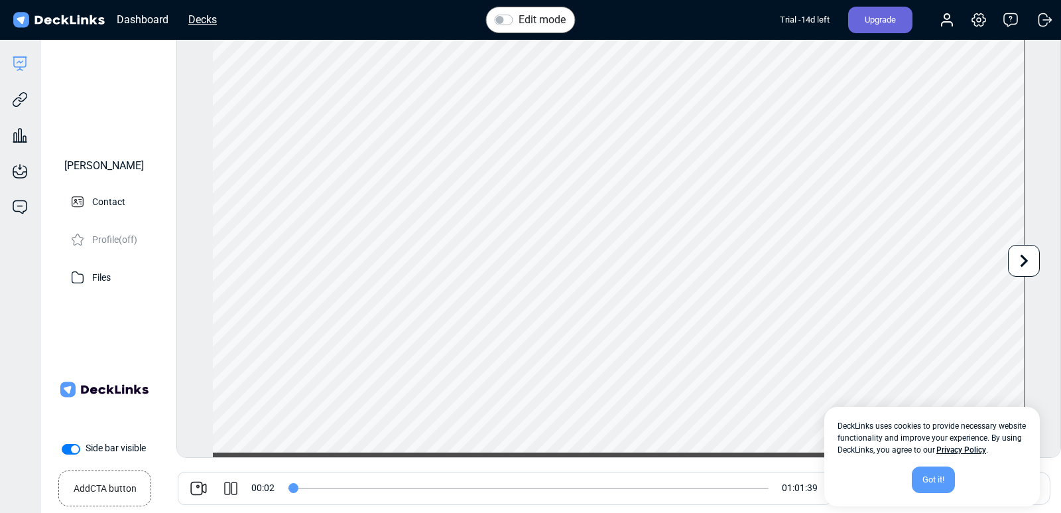
click at [201, 25] on div "Decks" at bounding box center [203, 19] width 42 height 17
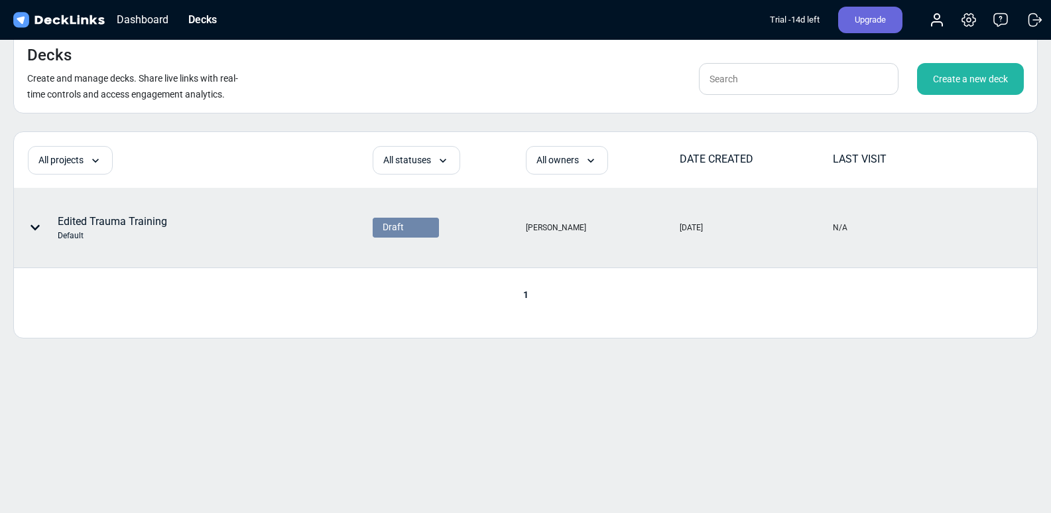
click at [165, 243] on div "Edited Trauma Training Default" at bounding box center [92, 228] width 149 height 40
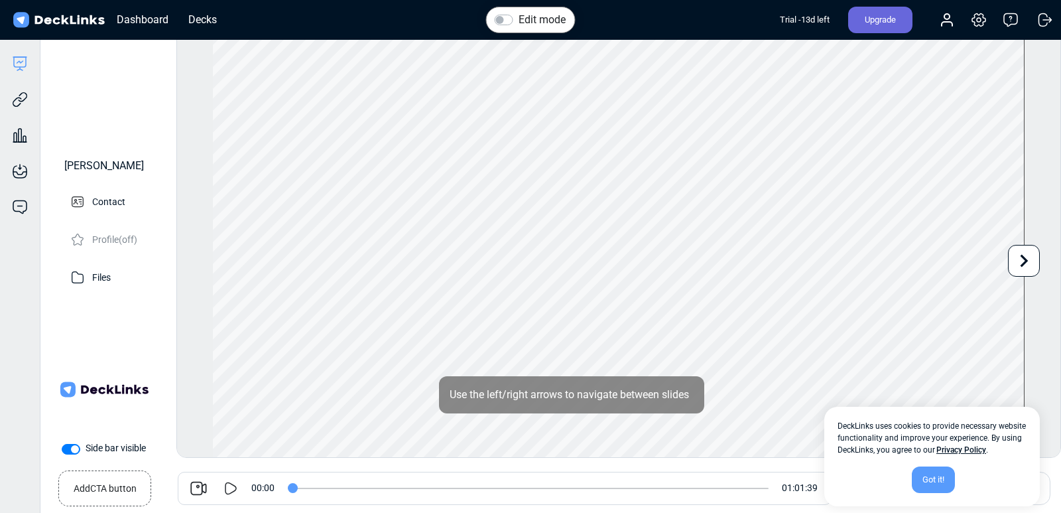
click at [234, 481] on icon at bounding box center [231, 488] width 16 height 16
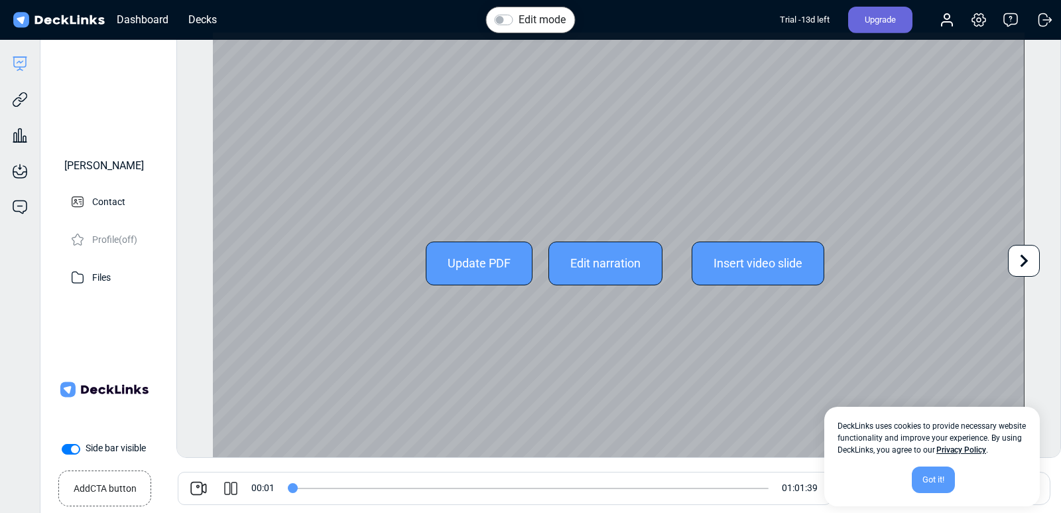
click at [1029, 256] on icon at bounding box center [1023, 260] width 25 height 25
click at [194, 273] on icon at bounding box center [201, 260] width 25 height 25
type input "1"
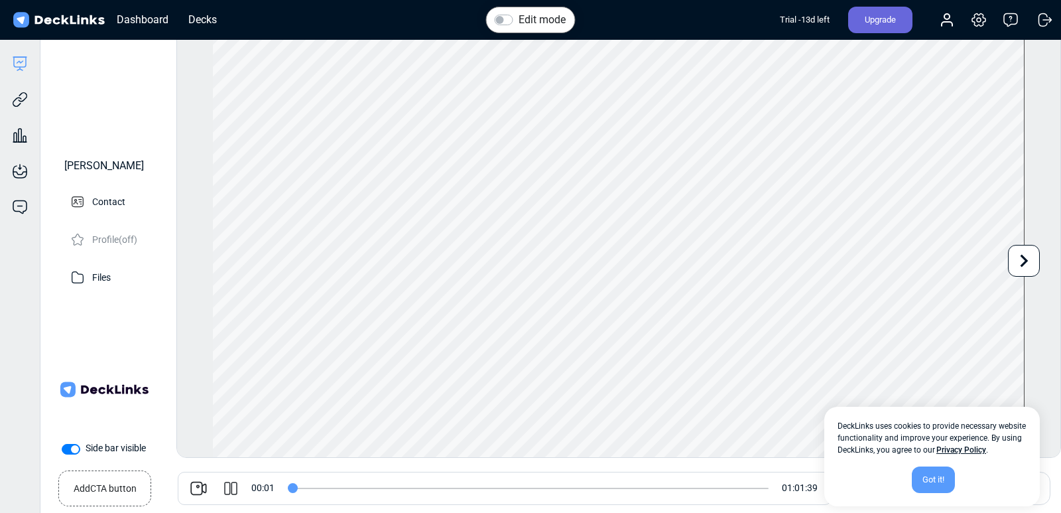
click at [922, 485] on div "Got it!" at bounding box center [933, 479] width 43 height 27
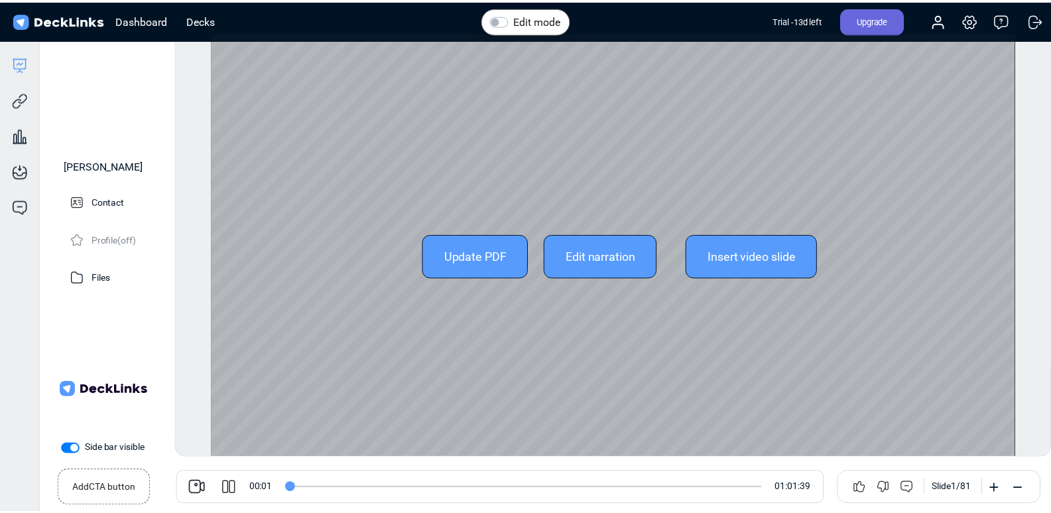
scroll to position [18, 0]
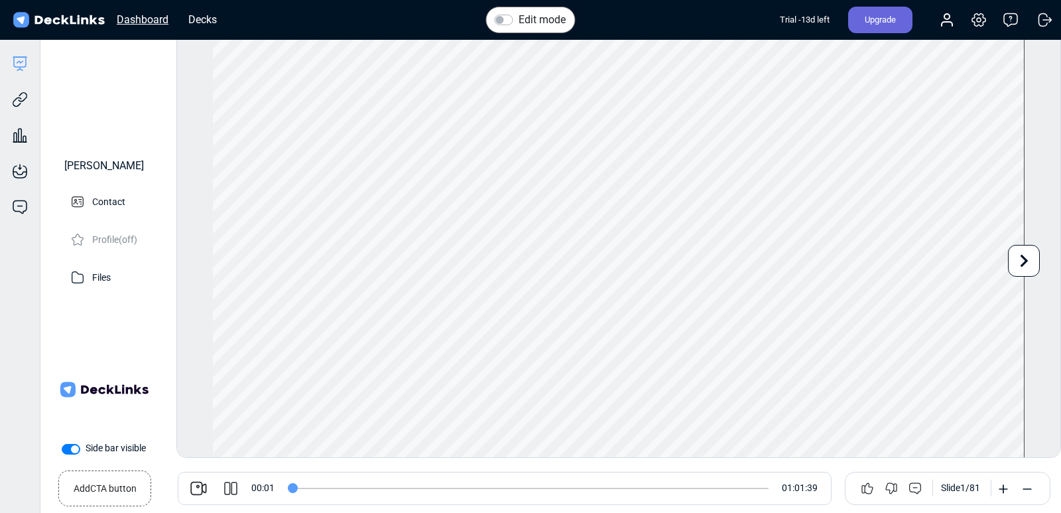
click at [157, 19] on div "Dashboard" at bounding box center [142, 19] width 65 height 17
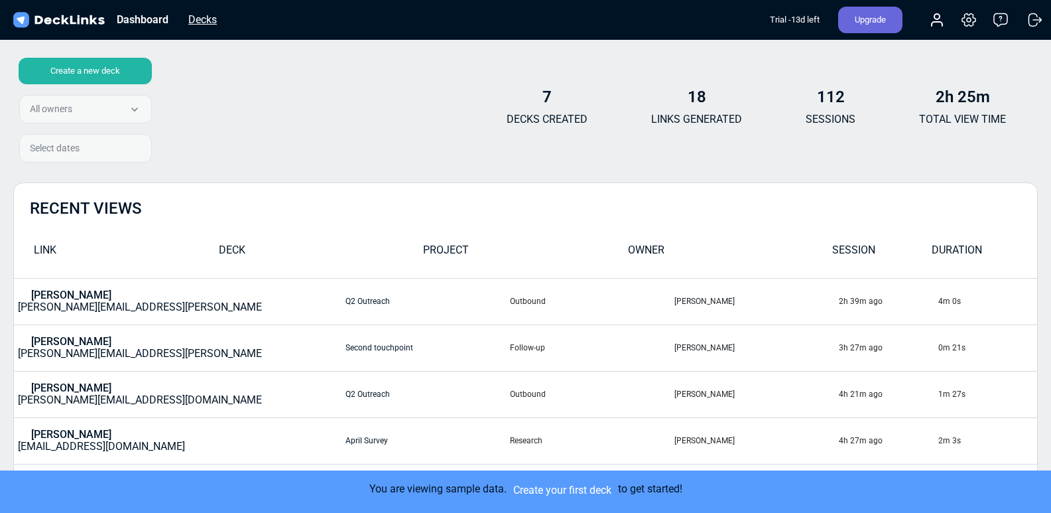
click at [200, 20] on div "Decks" at bounding box center [203, 19] width 42 height 17
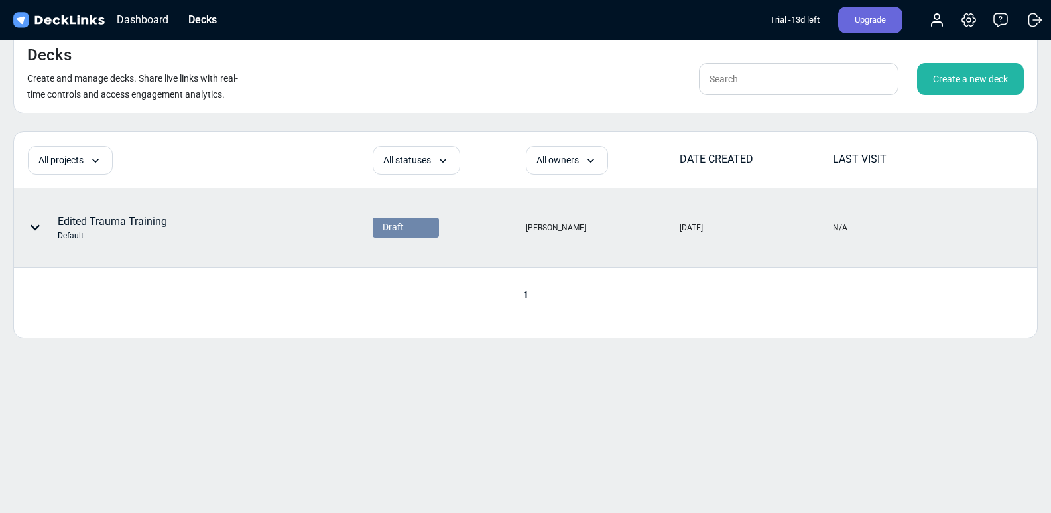
click at [158, 227] on div "Edited Trauma Training Default" at bounding box center [112, 228] width 109 height 28
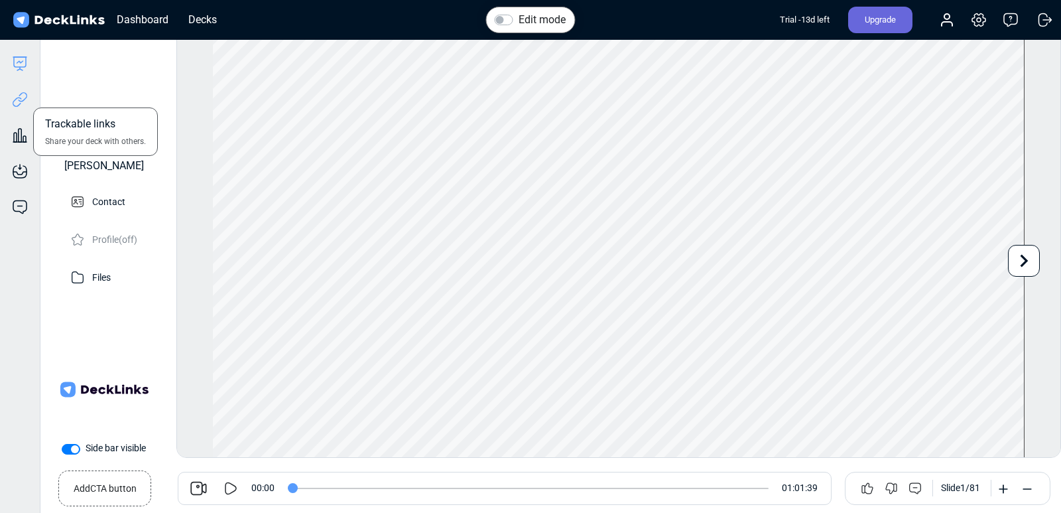
click at [20, 107] on icon at bounding box center [20, 100] width 16 height 16
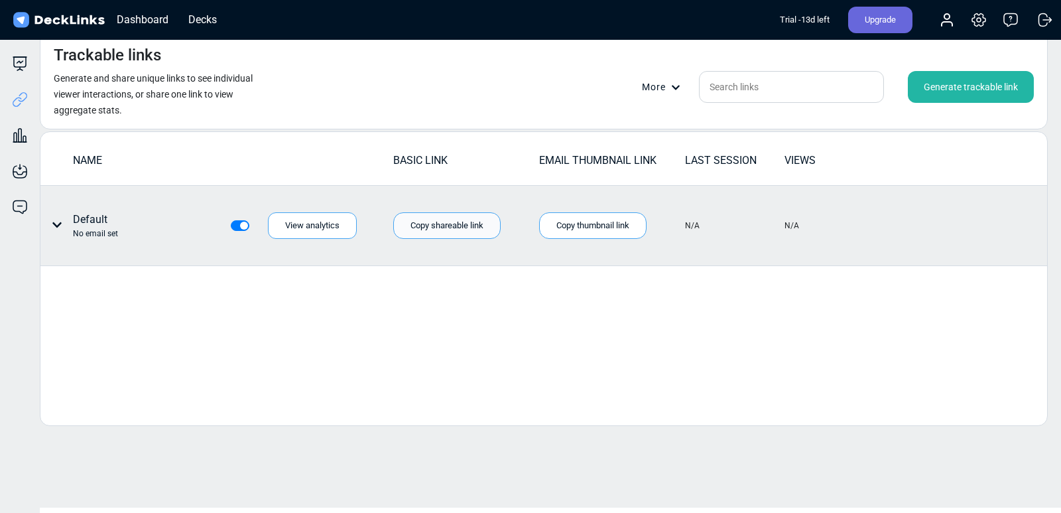
click at [423, 229] on div "Copy shareable link" at bounding box center [446, 225] width 107 height 27
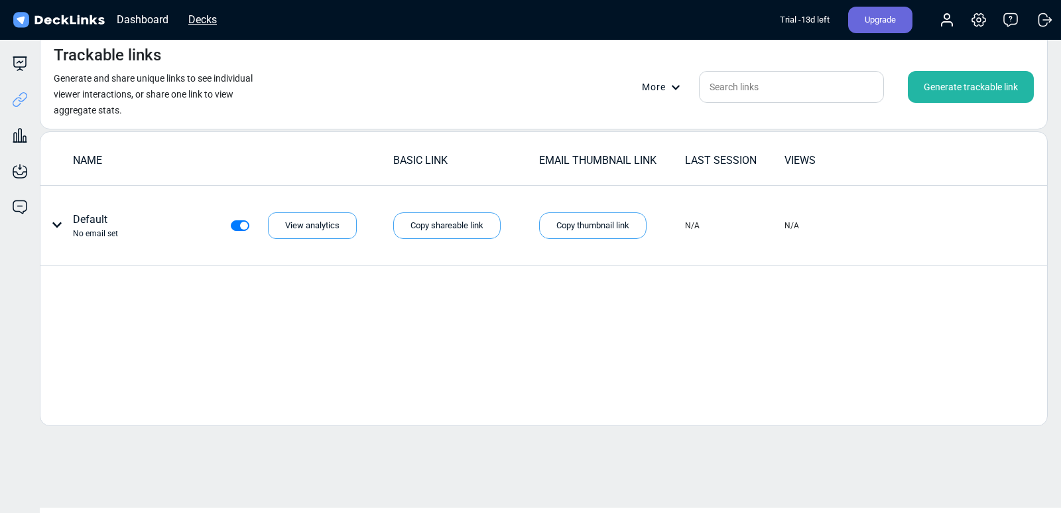
click at [200, 21] on div "Decks" at bounding box center [203, 19] width 42 height 17
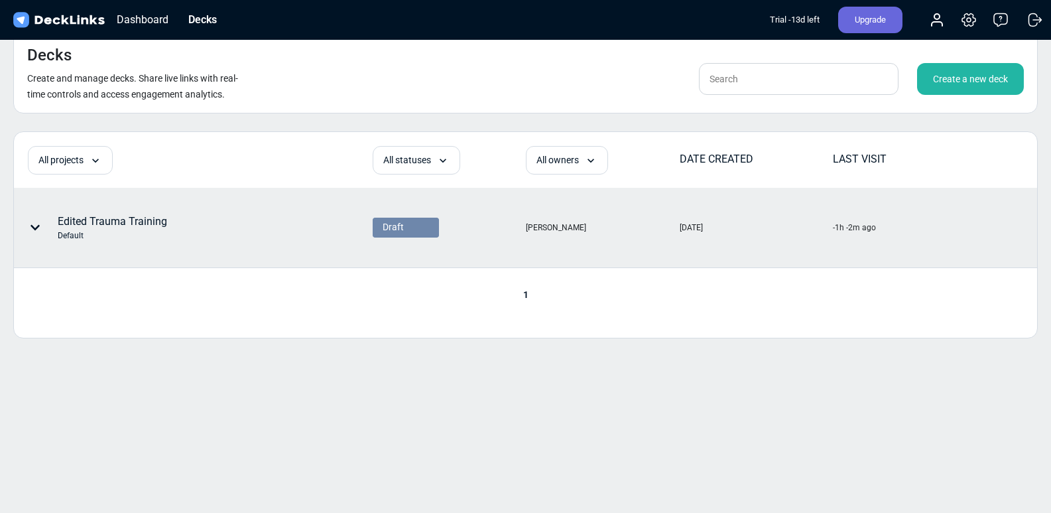
click at [160, 216] on div "Edited Trauma Training Default" at bounding box center [112, 228] width 109 height 28
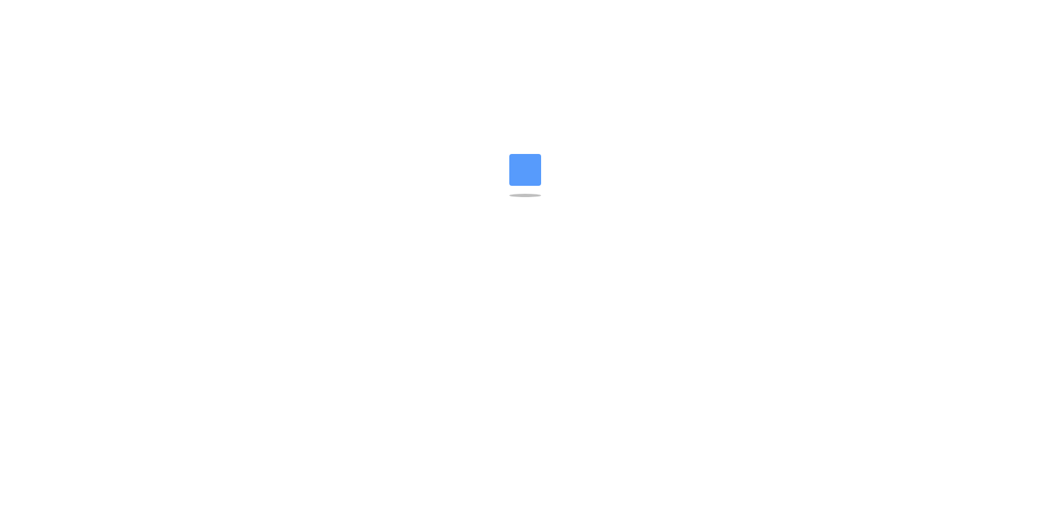
click at [160, 16] on html "Messenger Your conversations will go here Select a conversation Notifications D…" at bounding box center [530, 8] width 1061 height 16
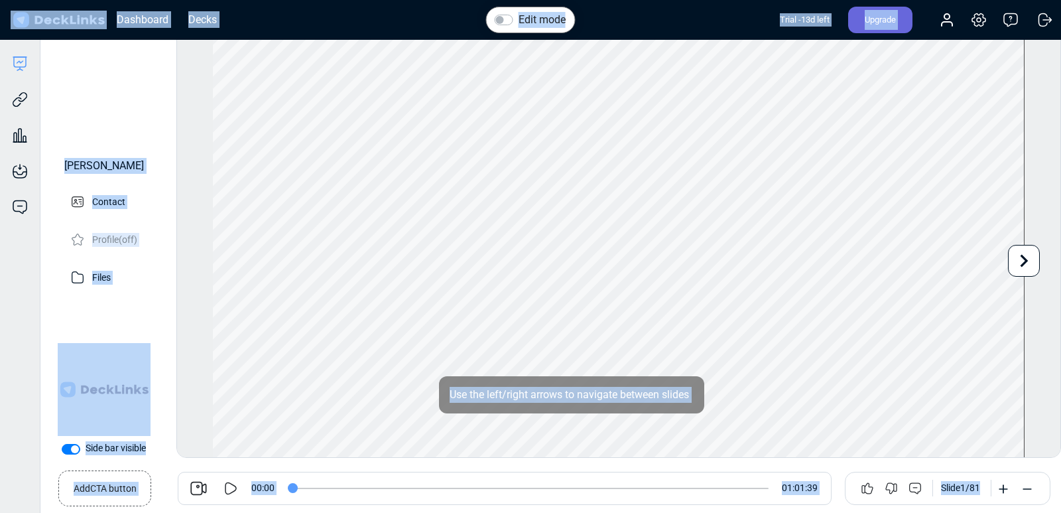
click at [195, 205] on div "Edit mode Play Video Play Current Time 0:00 / Duration Time -:- Progress: NaN% …" at bounding box center [618, 245] width 885 height 426
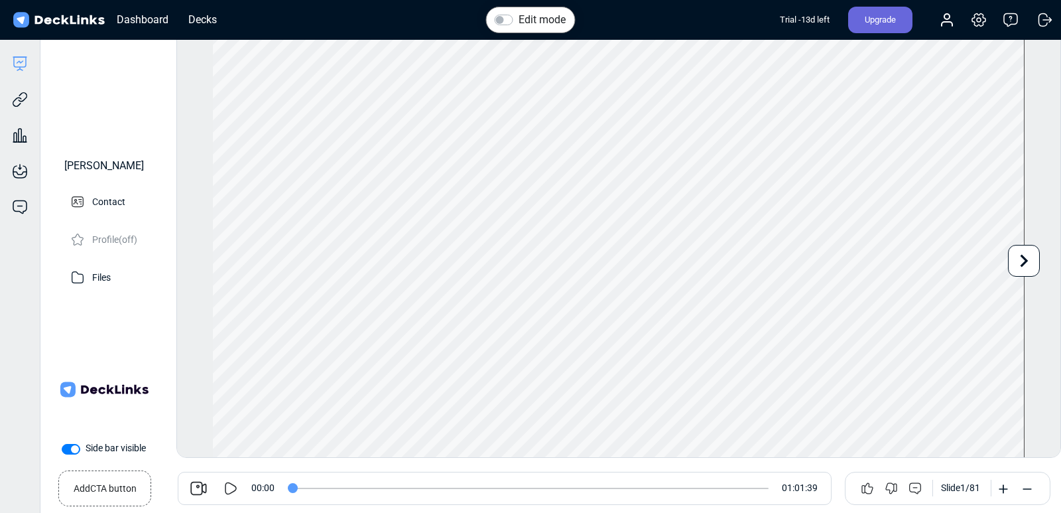
click at [198, 490] on icon at bounding box center [198, 488] width 19 height 19
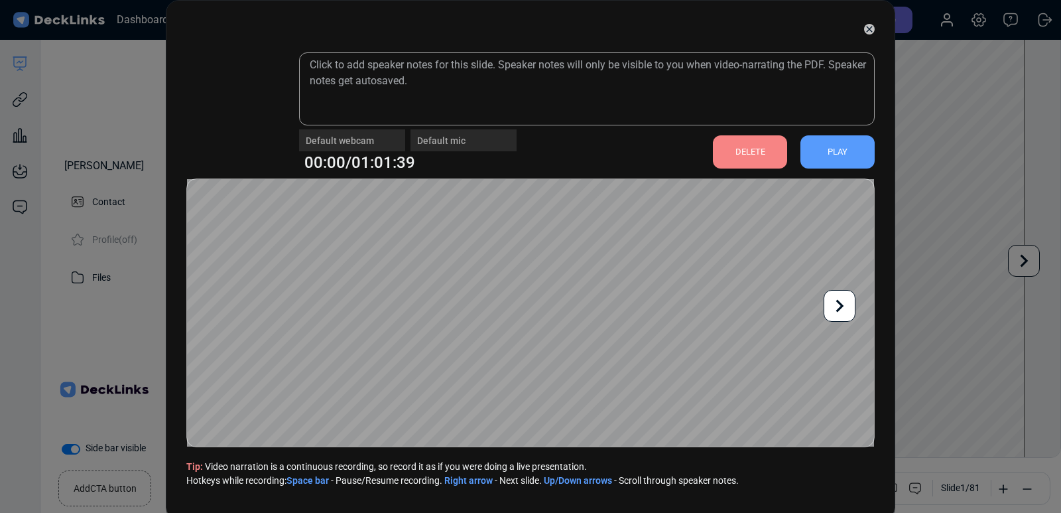
click at [831, 148] on div "PLAY" at bounding box center [837, 151] width 74 height 33
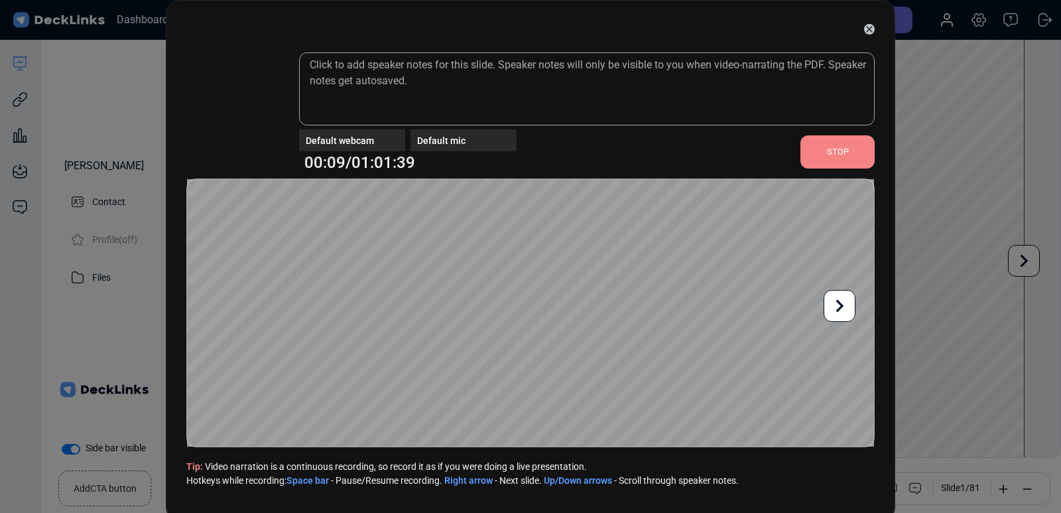
click at [838, 298] on icon at bounding box center [839, 305] width 25 height 25
click at [837, 298] on icon at bounding box center [839, 305] width 25 height 25
click at [864, 30] on icon at bounding box center [869, 29] width 11 height 11
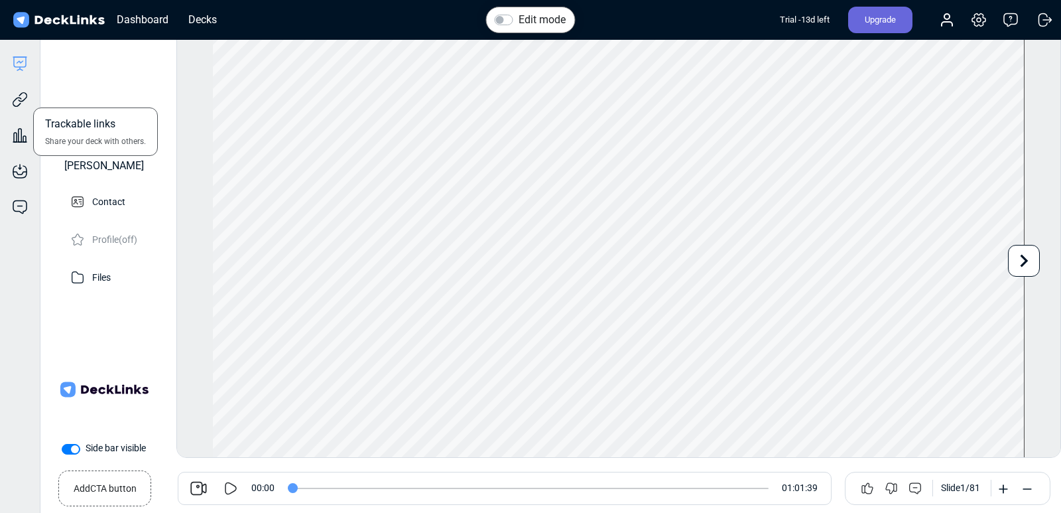
click at [18, 72] on div "Trackable links Share your deck with others." at bounding box center [20, 90] width 40 height 36
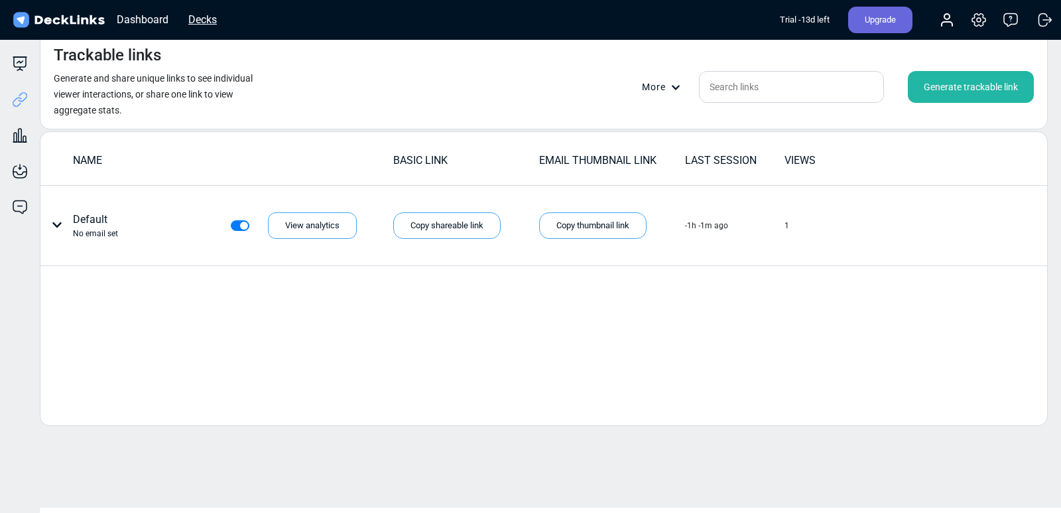
click at [193, 21] on div "Decks" at bounding box center [203, 19] width 42 height 17
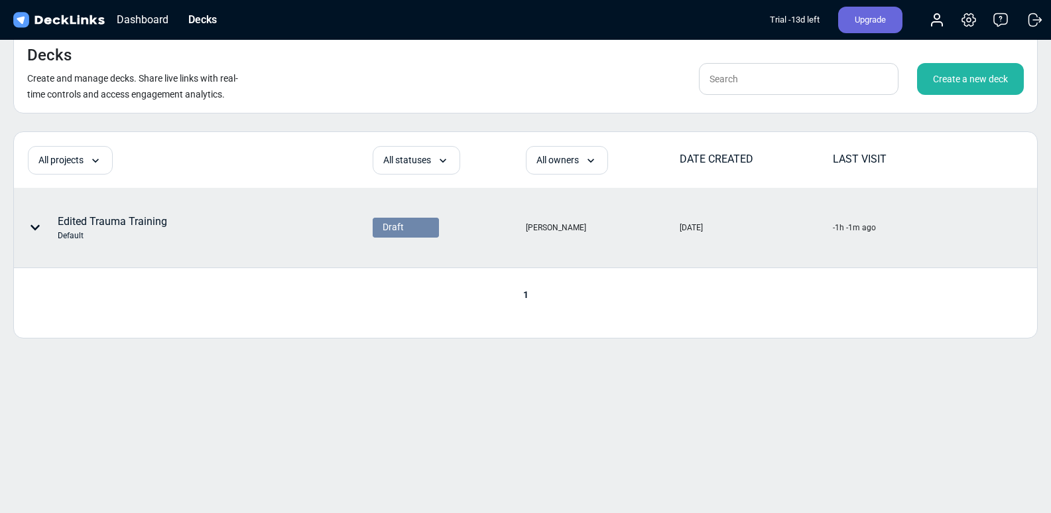
click at [35, 228] on icon at bounding box center [35, 227] width 9 height 5
click at [335, 214] on div at bounding box center [525, 256] width 1051 height 513
click at [335, 214] on div "Edit deck name Edit project name Change deck owner Duplicate deck Delete Edited…" at bounding box center [193, 227] width 357 height 78
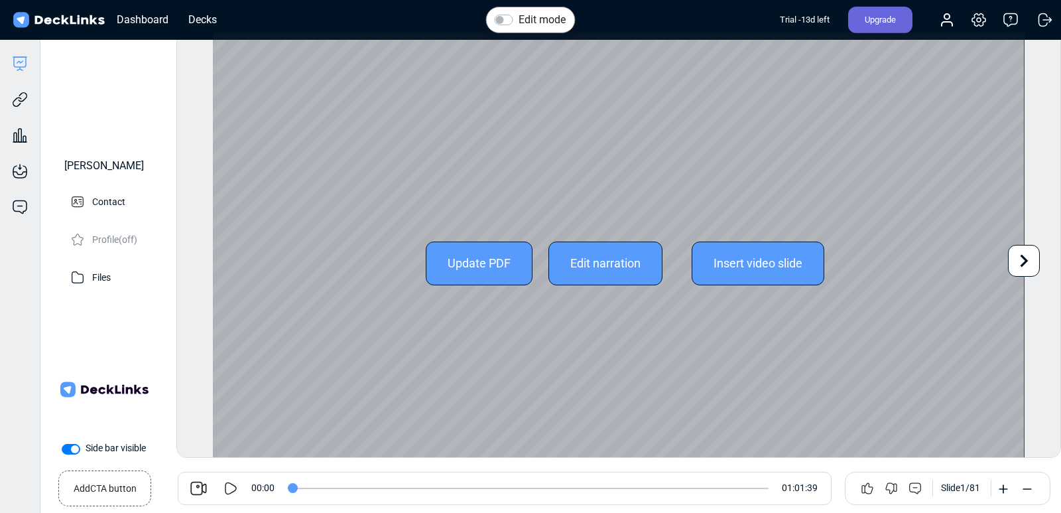
click at [747, 269] on div "Insert video slide" at bounding box center [758, 263] width 133 height 44
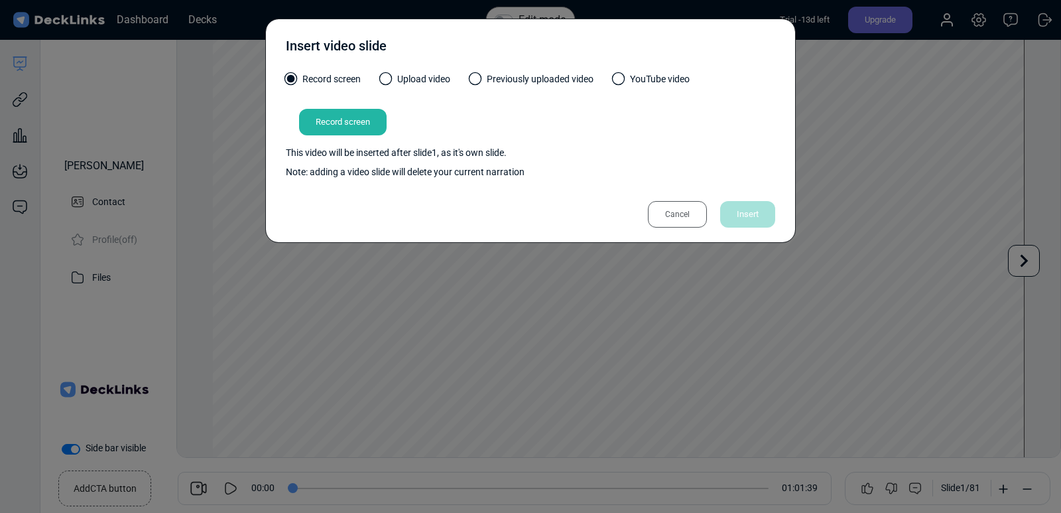
click at [672, 208] on div "Cancel" at bounding box center [677, 214] width 59 height 27
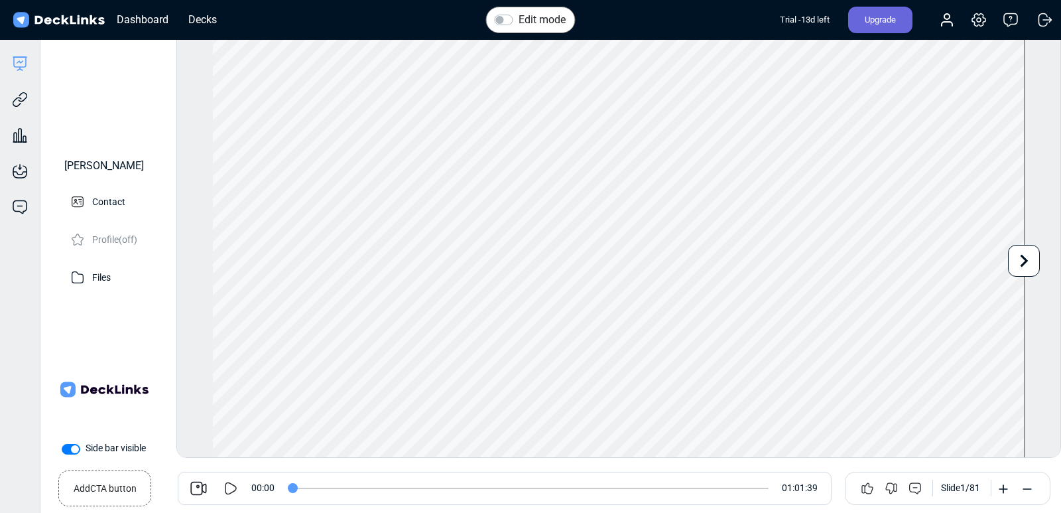
click at [519, 20] on label "Edit mode" at bounding box center [542, 20] width 47 height 16
click at [505, 20] on input "Edit mode" at bounding box center [500, 18] width 11 height 13
checkbox input "true"
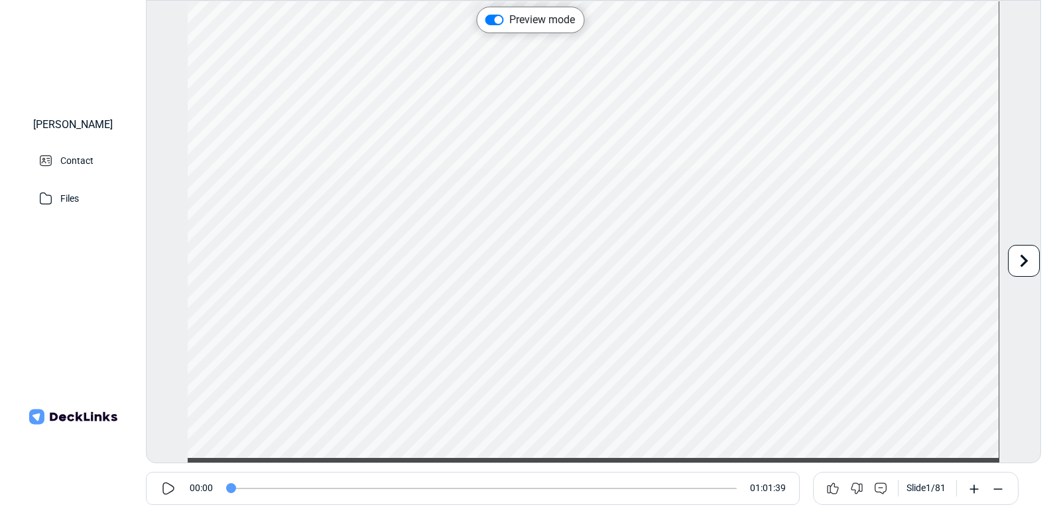
click at [170, 491] on icon at bounding box center [168, 487] width 12 height 13
click at [257, 487] on input "range" at bounding box center [481, 487] width 511 height 1
click at [299, 487] on input "range" at bounding box center [481, 487] width 511 height 1
type input "751"
click at [333, 487] on input "range" at bounding box center [481, 487] width 511 height 1
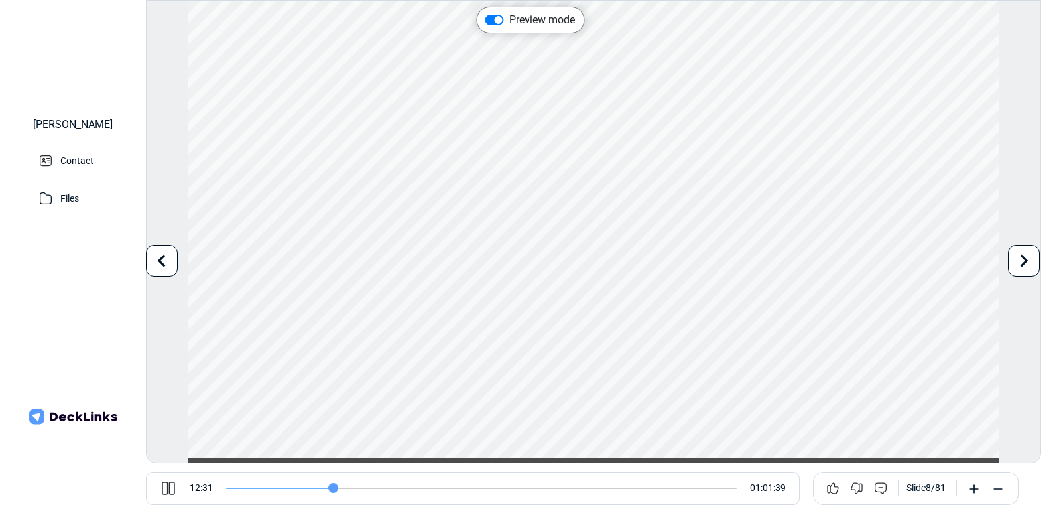
click at [509, 21] on label "Preview mode" at bounding box center [542, 20] width 66 height 16
click at [496, 21] on input "Preview mode" at bounding box center [490, 18] width 11 height 13
checkbox input "false"
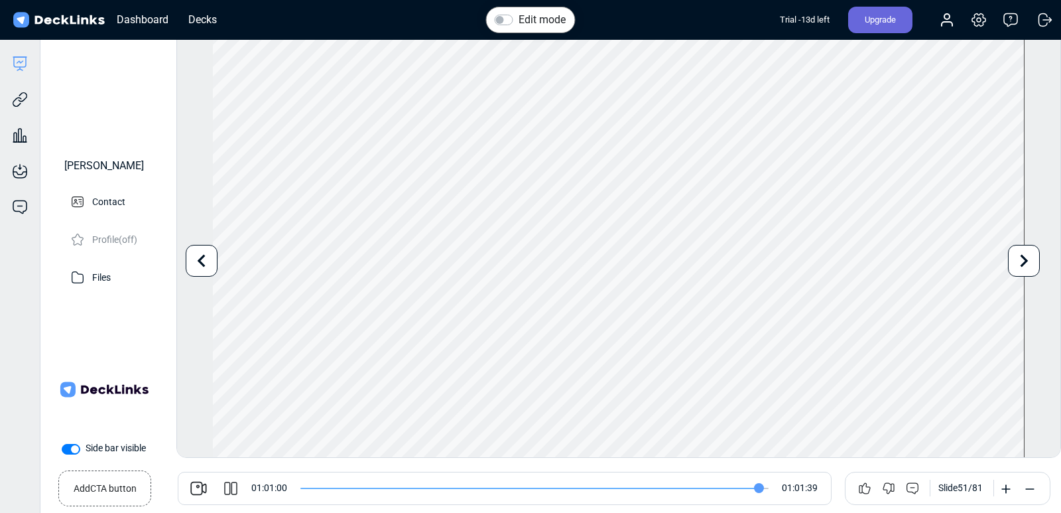
type input "3660"
click at [759, 487] on input "range" at bounding box center [534, 487] width 468 height 1
click at [229, 493] on icon at bounding box center [227, 487] width 6 height 13
